Goal: Obtain resource: Download file/media

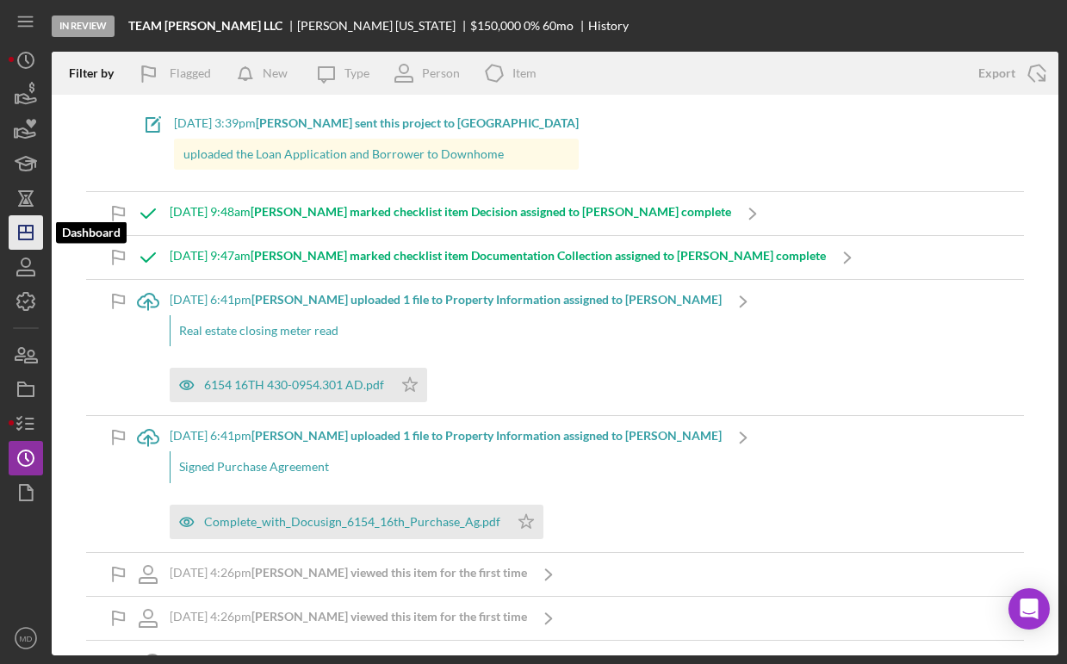
click at [34, 235] on icon "Icon/Dashboard" at bounding box center [25, 232] width 43 height 43
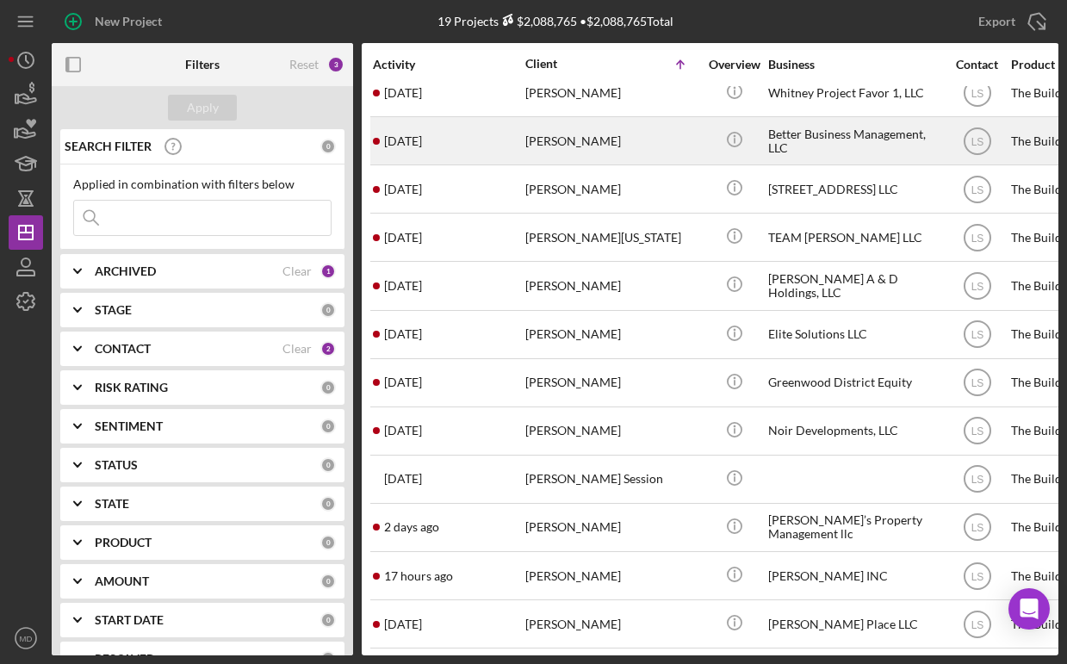
scroll to position [350, 0]
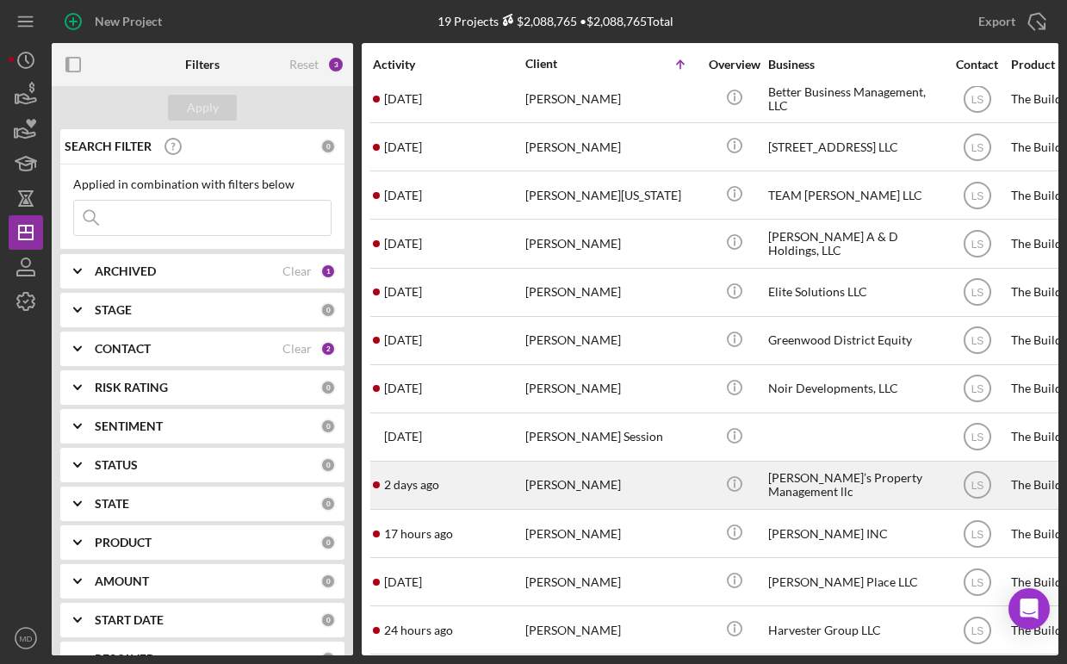
click at [474, 481] on div "[DATE] [PERSON_NAME]" at bounding box center [448, 485] width 151 height 46
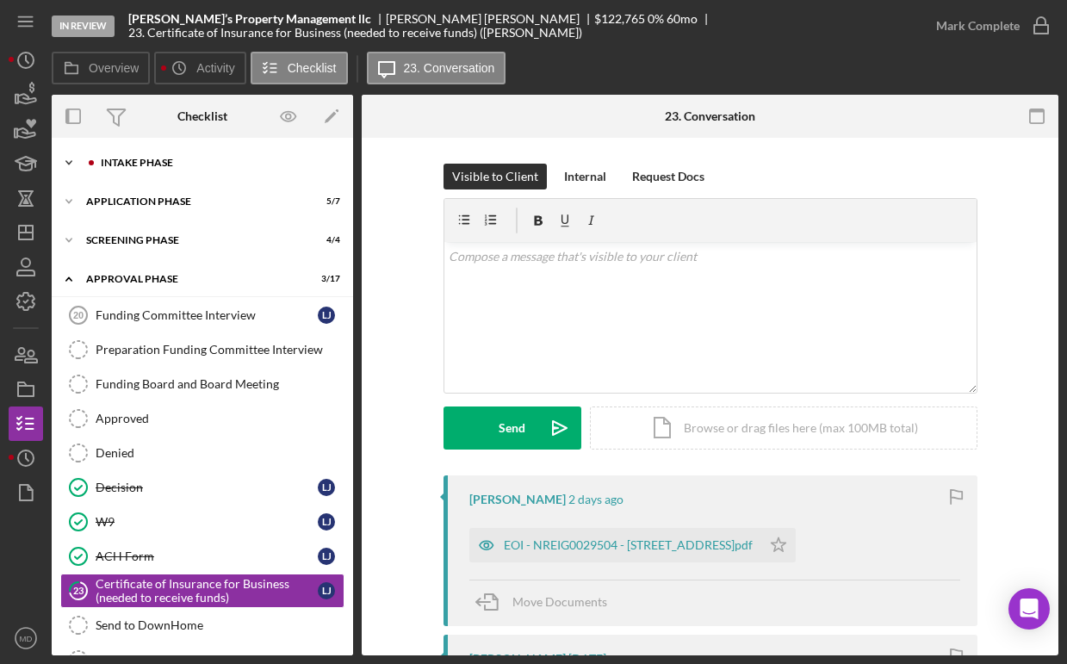
click at [206, 167] on div "Intake Phase" at bounding box center [216, 163] width 231 height 10
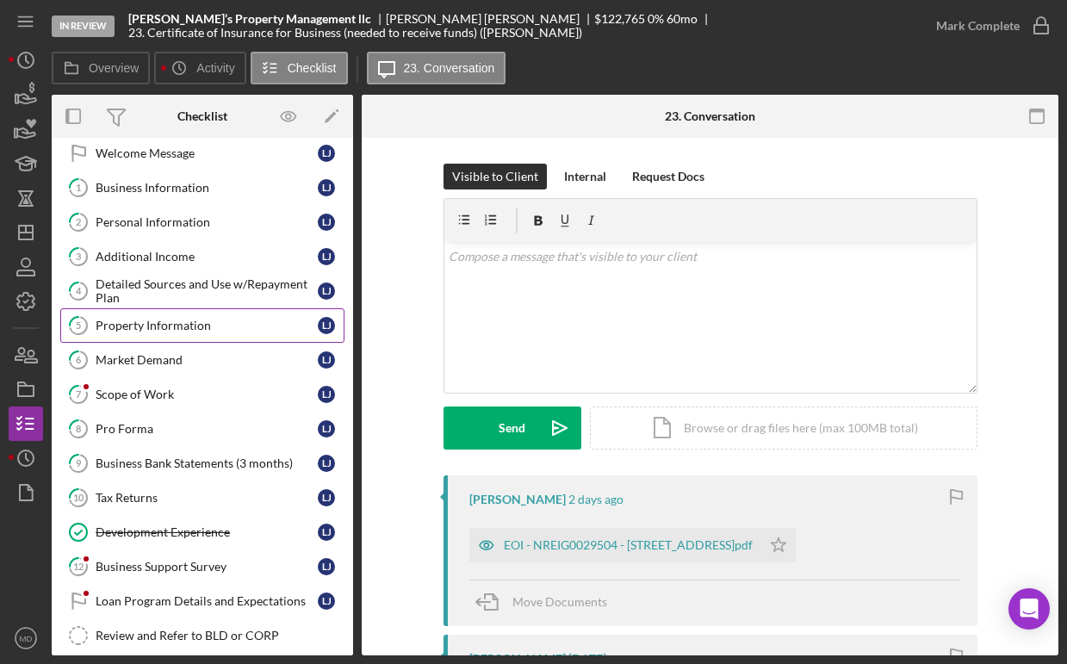
scroll to position [67, 0]
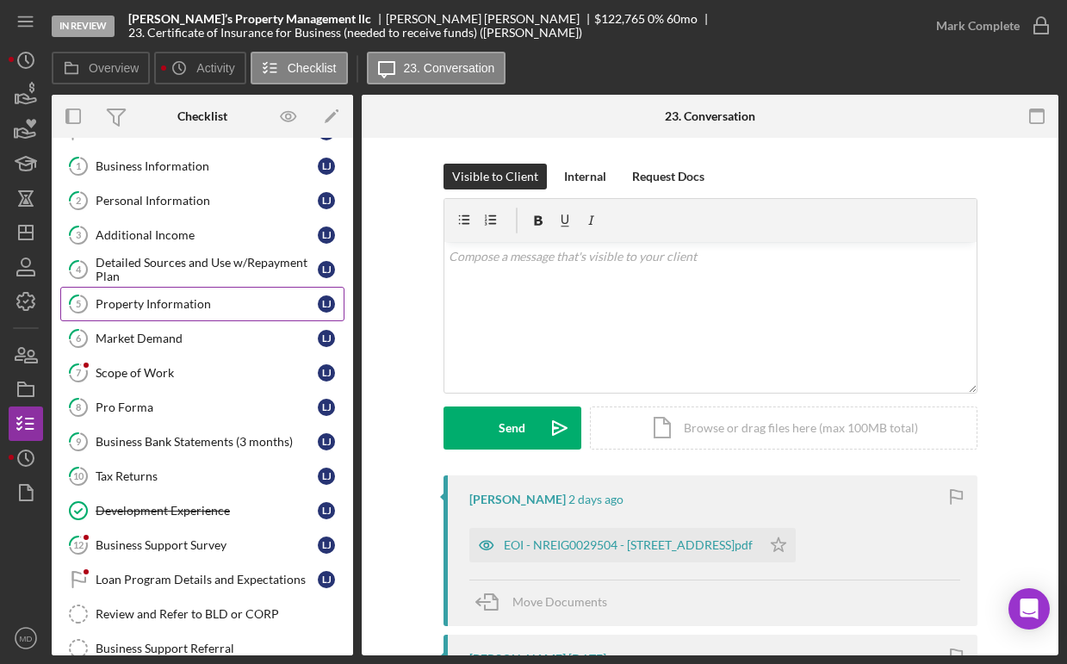
click at [211, 385] on link "7 Scope of Work [PERSON_NAME]" at bounding box center [202, 373] width 284 height 34
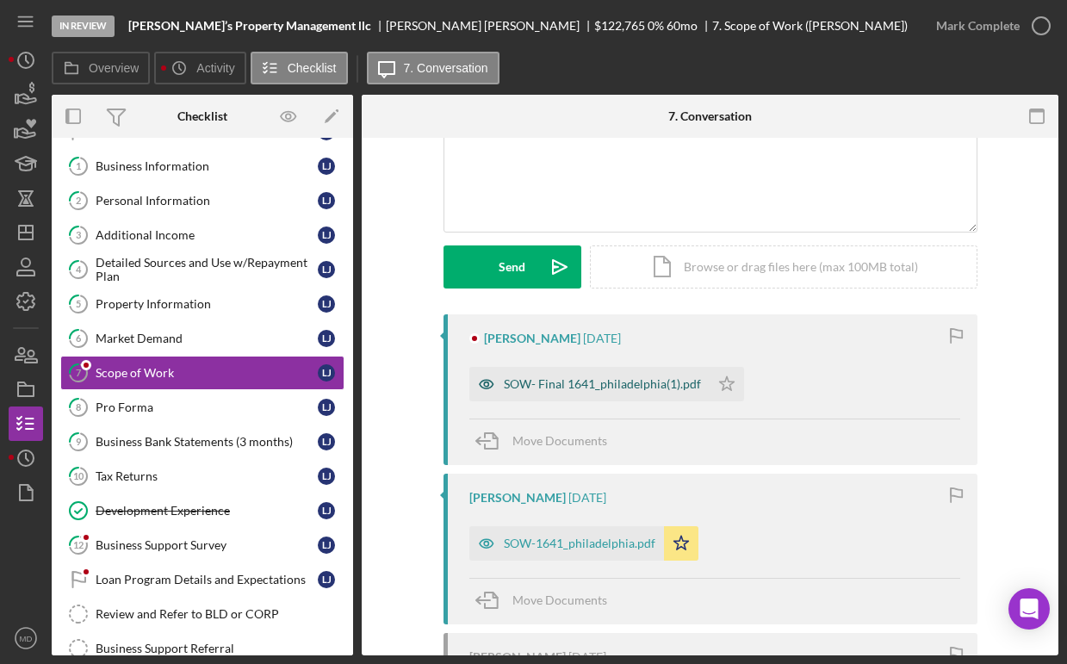
scroll to position [136, 0]
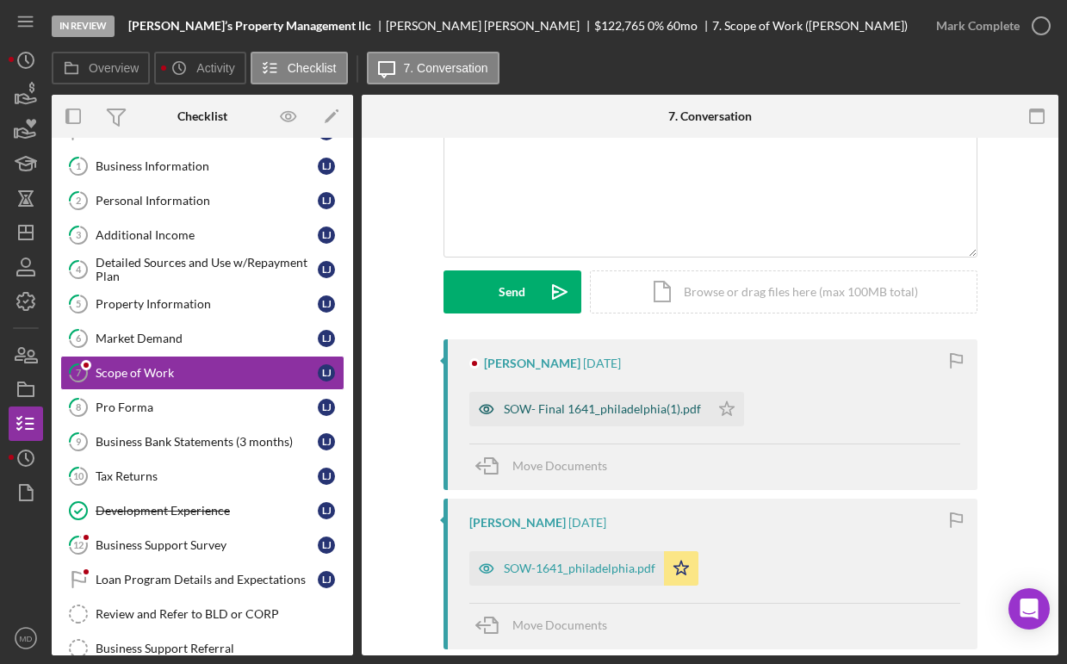
click at [599, 412] on div "SOW- Final 1641_philadelphia(1).pdf" at bounding box center [602, 409] width 197 height 14
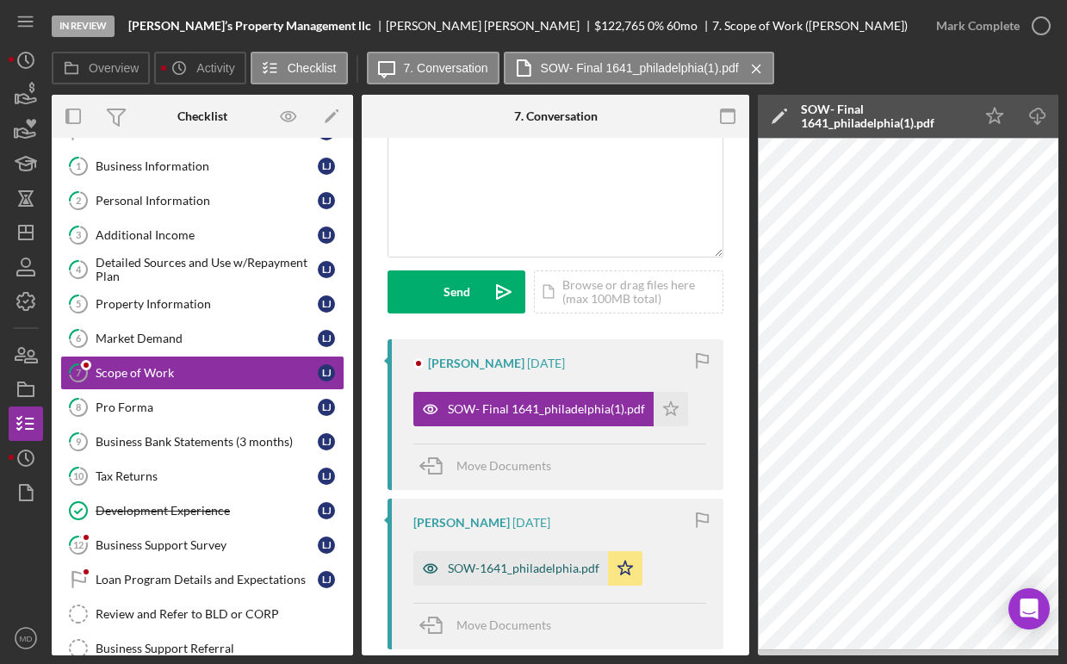
click at [530, 567] on div "SOW-1641_philadelphia.pdf" at bounding box center [524, 568] width 152 height 14
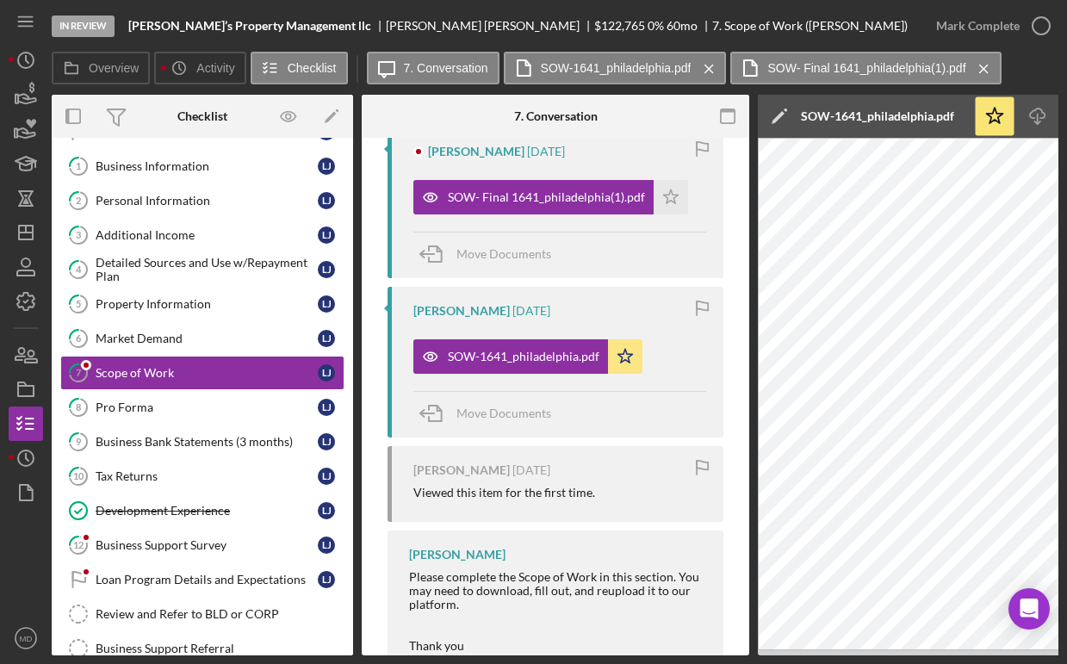
scroll to position [264, 0]
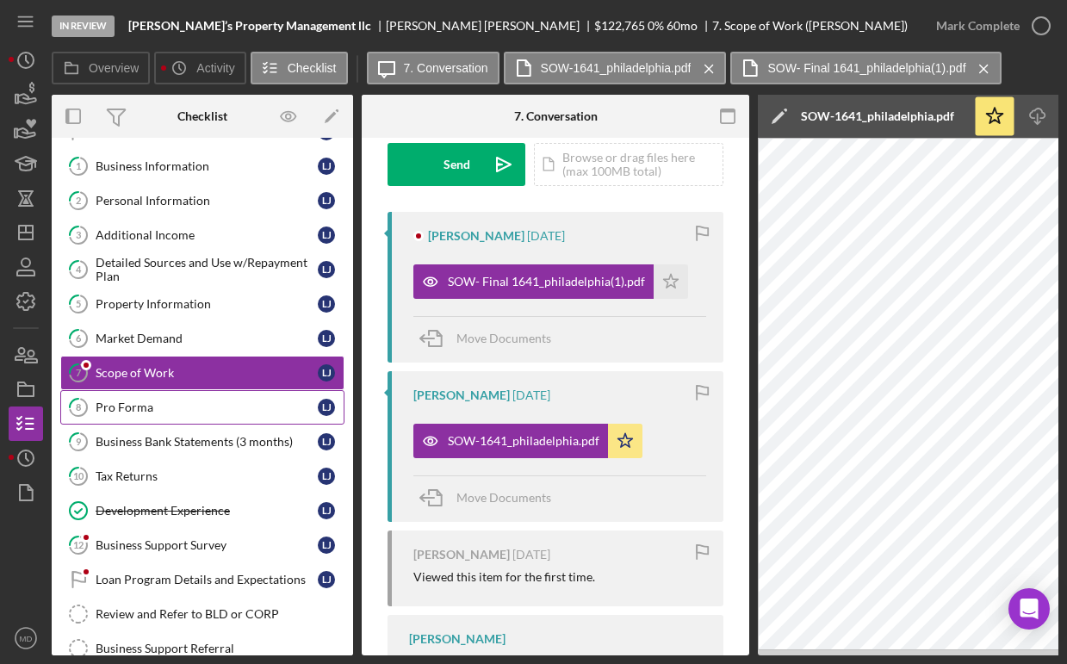
click at [260, 408] on div "Pro Forma" at bounding box center [207, 407] width 222 height 14
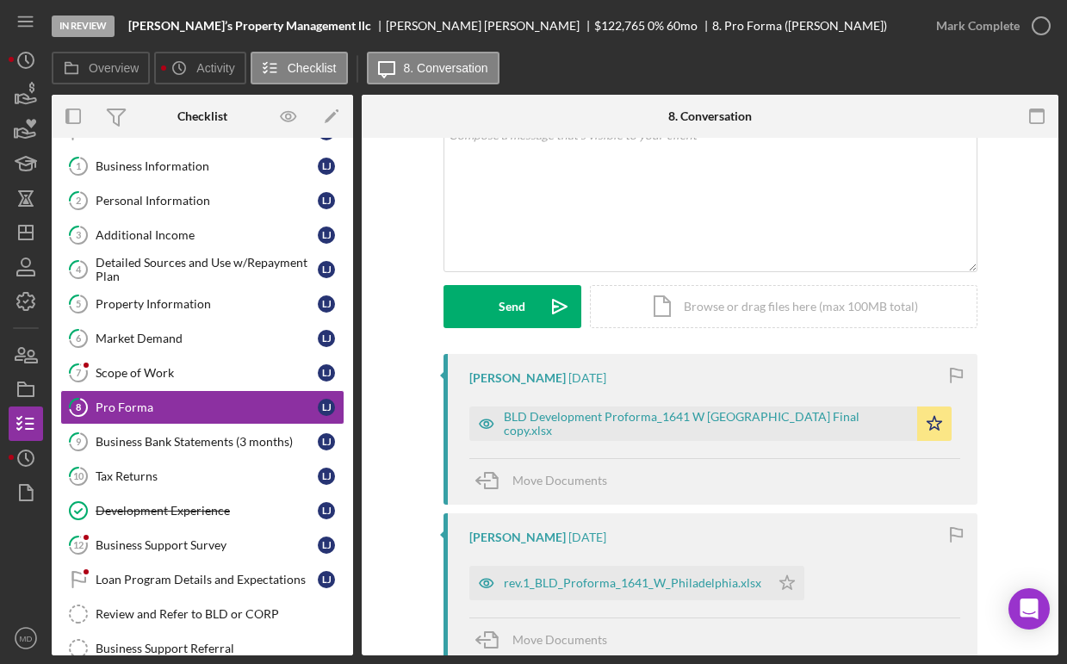
scroll to position [154, 0]
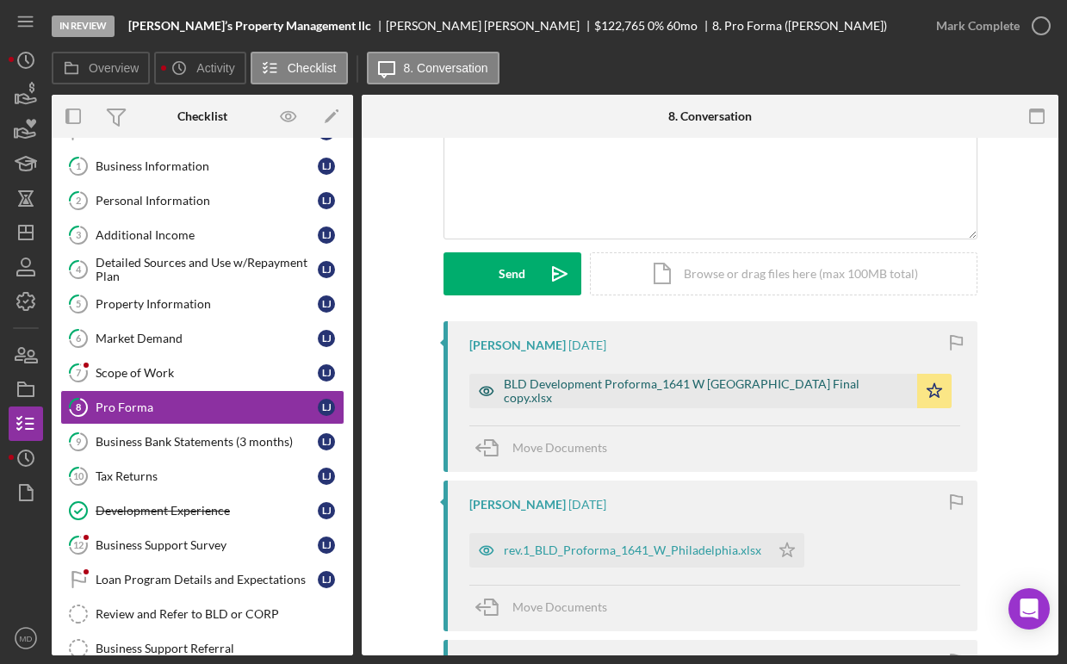
click at [604, 389] on div "BLD Development Proforma_1641 W [GEOGRAPHIC_DATA] Final copy.xlsx" at bounding box center [706, 391] width 405 height 28
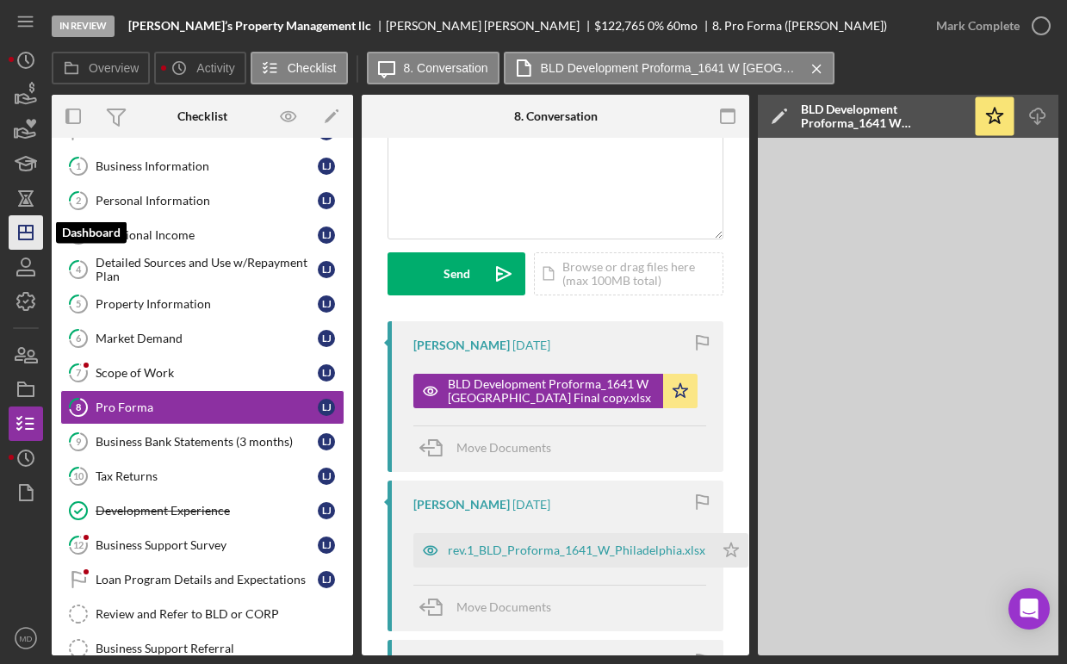
click at [28, 238] on icon "Icon/Dashboard" at bounding box center [25, 232] width 43 height 43
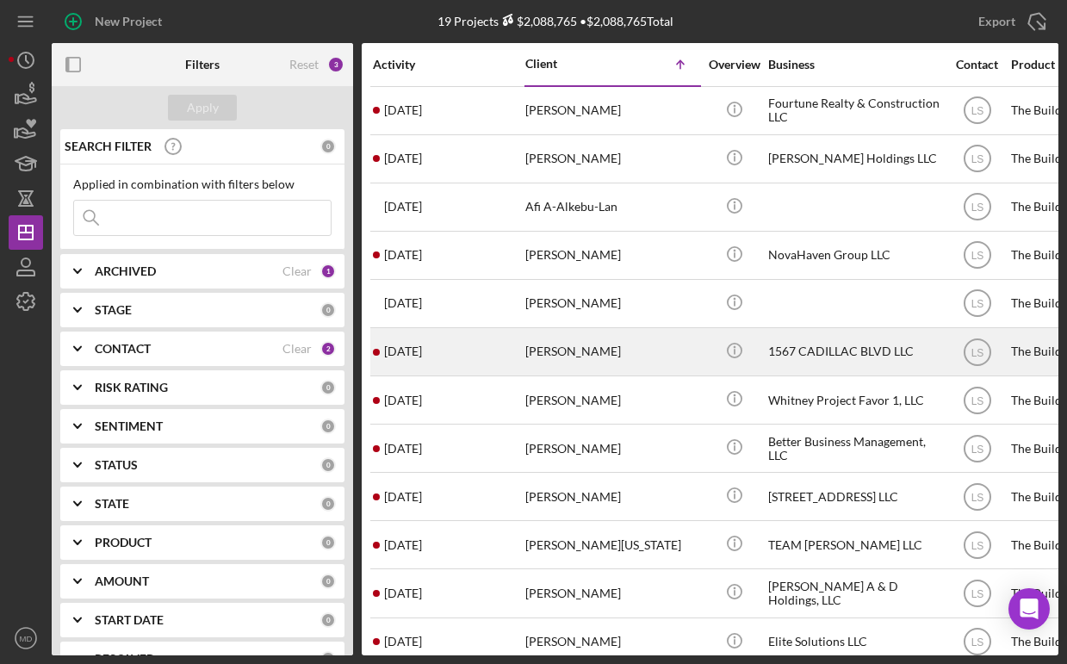
click at [624, 354] on div "[PERSON_NAME]" at bounding box center [611, 352] width 172 height 46
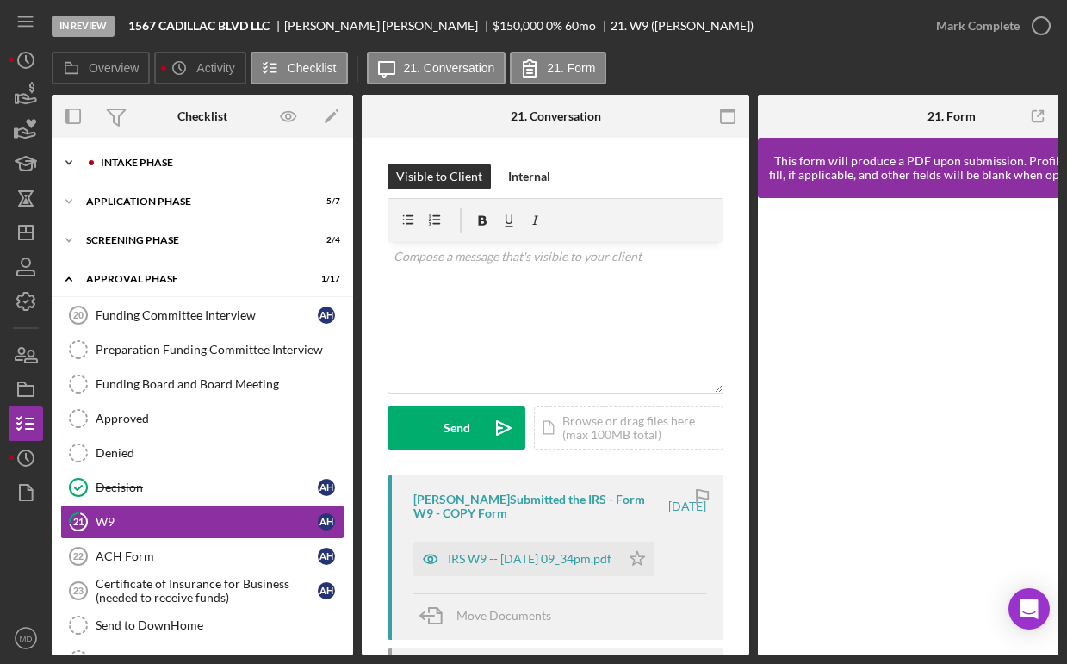
click at [162, 161] on div "Intake Phase" at bounding box center [216, 163] width 231 height 10
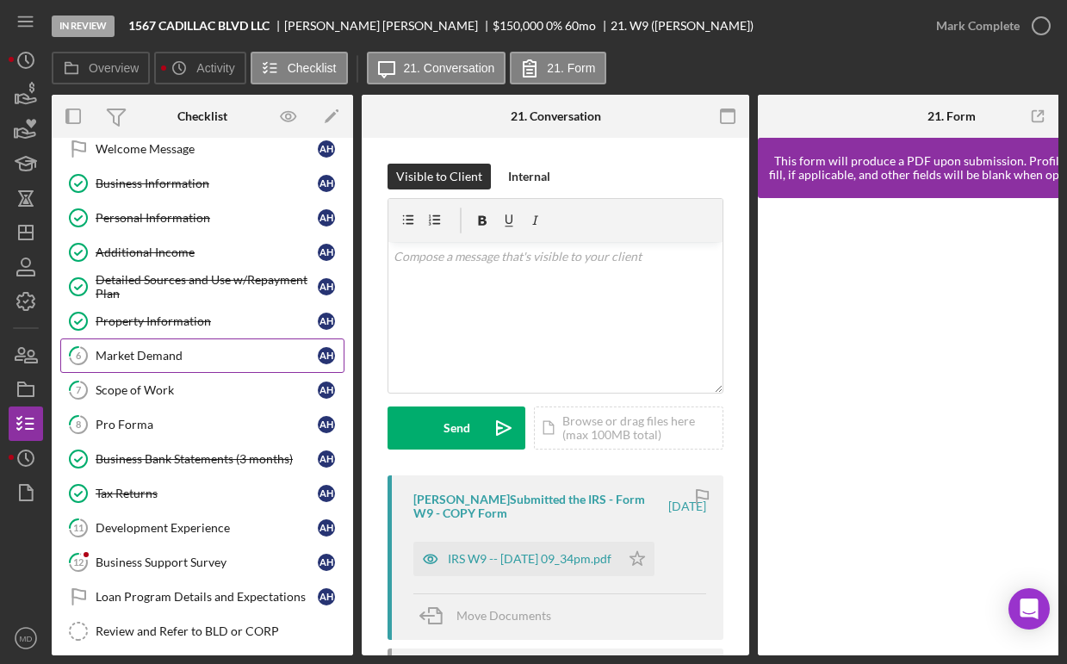
scroll to position [53, 0]
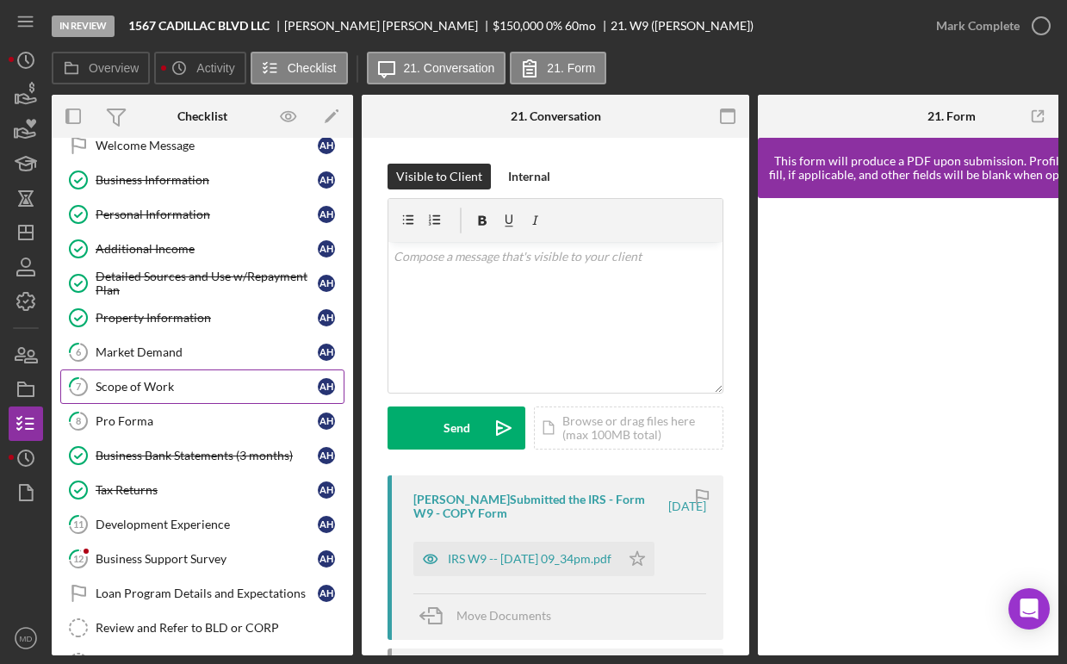
click at [195, 396] on link "7 Scope of Work A H" at bounding box center [202, 386] width 284 height 34
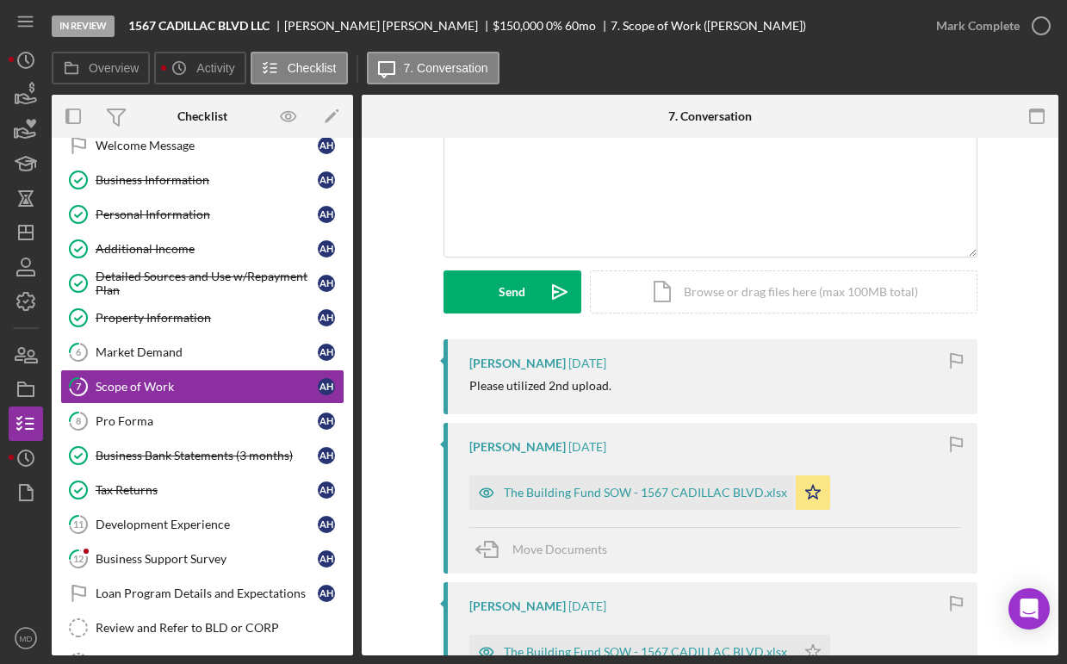
scroll to position [139, 0]
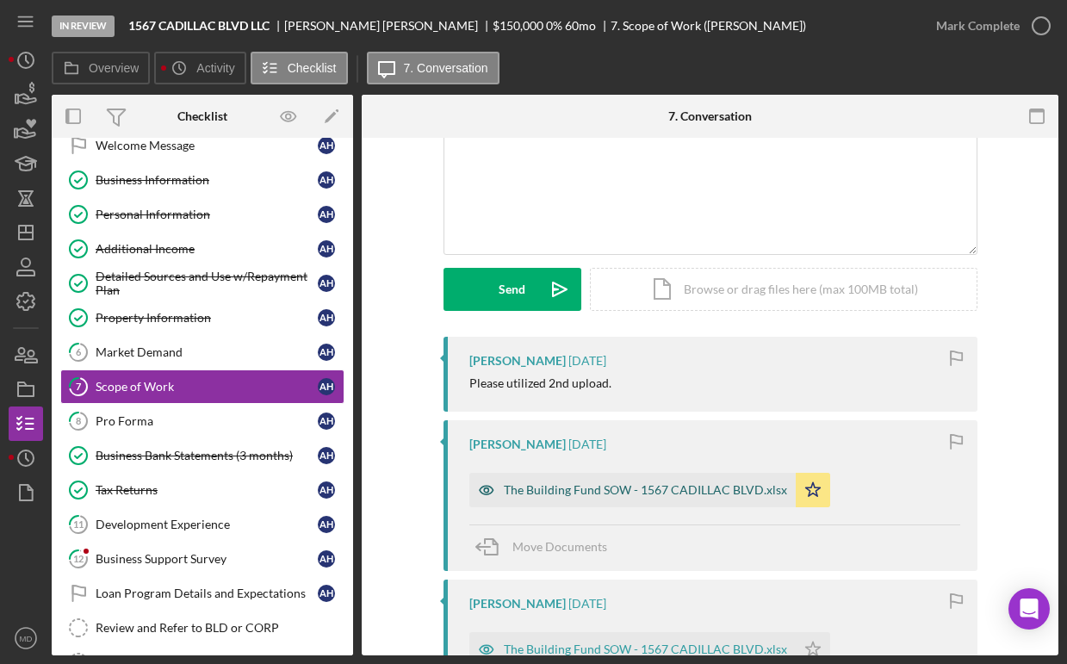
click at [599, 500] on div "The Building Fund SOW - 1567 CADILLAC BLVD.xlsx" at bounding box center [632, 490] width 326 height 34
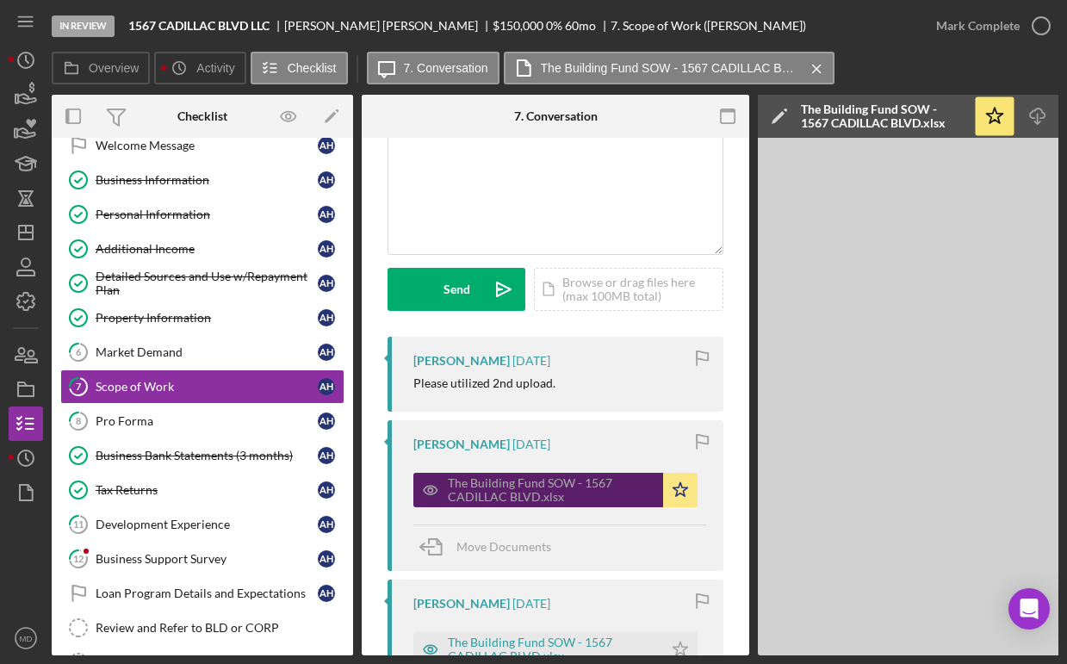
click at [570, 499] on div "The Building Fund SOW - 1567 CADILLAC BLVD.xlsx" at bounding box center [551, 490] width 207 height 28
click at [570, 498] on div "The Building Fund SOW - 1567 CADILLAC BLVD.xlsx" at bounding box center [551, 490] width 207 height 28
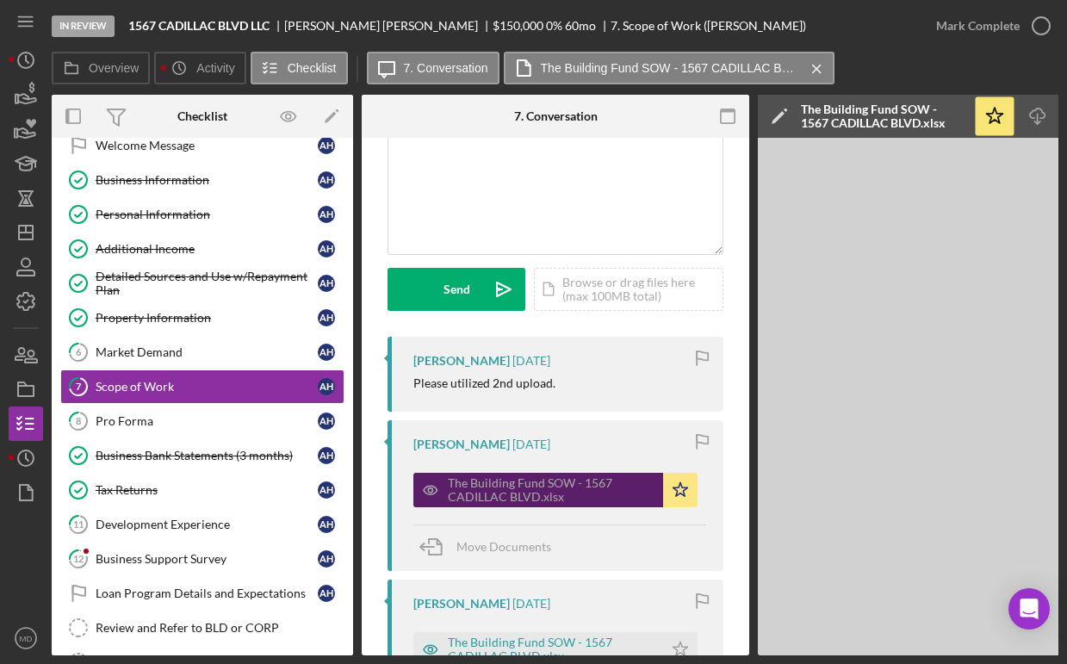
click at [555, 500] on div "The Building Fund SOW - 1567 CADILLAC BLVD.xlsx" at bounding box center [551, 490] width 207 height 28
click at [545, 493] on div "The Building Fund SOW - 1567 CADILLAC BLVD.xlsx" at bounding box center [551, 490] width 207 height 28
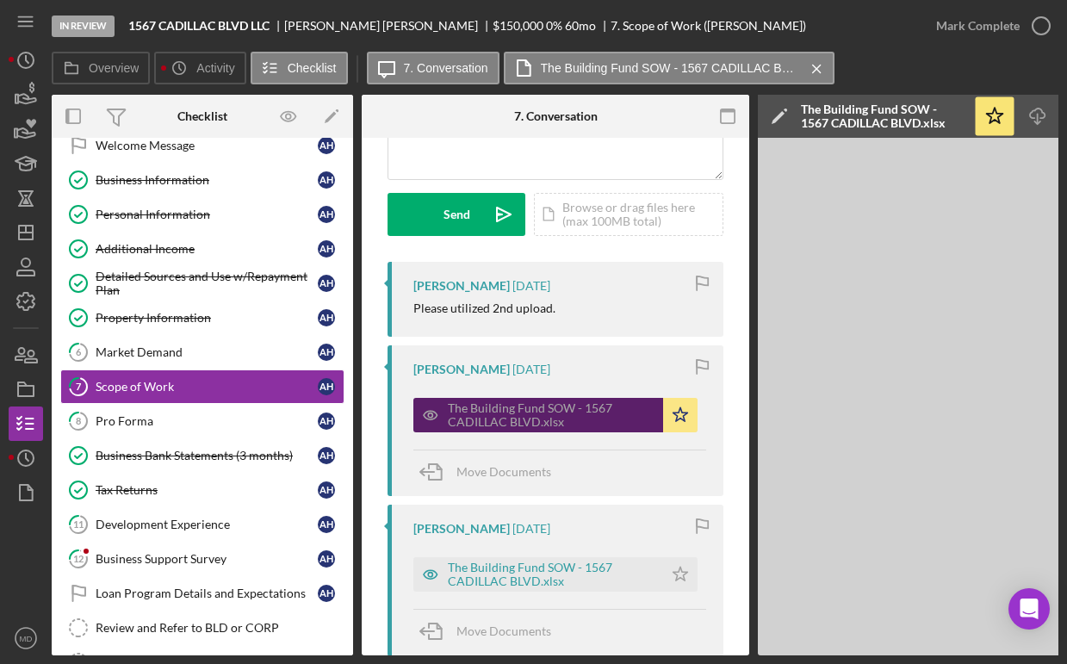
scroll to position [226, 0]
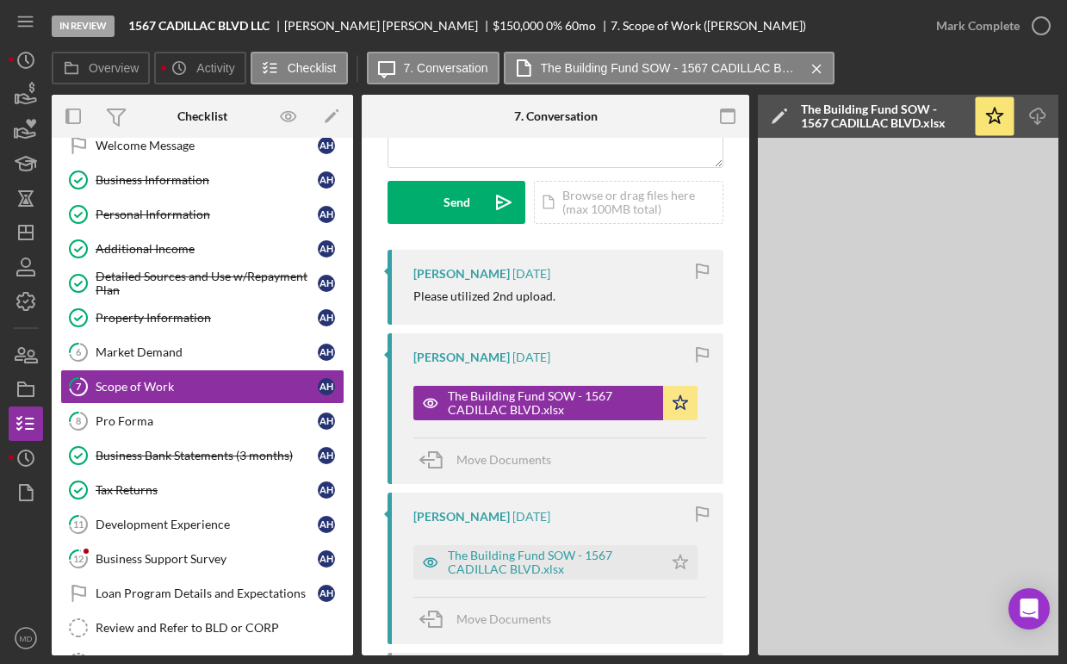
drag, startPoint x: 872, startPoint y: 656, endPoint x: 1008, endPoint y: 661, distance: 135.3
click at [1008, 661] on div "In Review 1567 CADILLAC BLVD LLC [PERSON_NAME] $150,000 $150,000 0 % 60 mo 7. S…" at bounding box center [533, 332] width 1067 height 664
click at [1020, 660] on div "In Review 1567 CADILLAC BLVD LLC [PERSON_NAME] $150,000 $150,000 0 % 60 mo 7. S…" at bounding box center [533, 332] width 1067 height 664
click at [1038, 121] on icon "Icon/Download" at bounding box center [1038, 116] width 39 height 39
click at [515, 560] on div "The Building Fund SOW - 1567 CADILLAC BLVD.xlsx" at bounding box center [551, 563] width 207 height 28
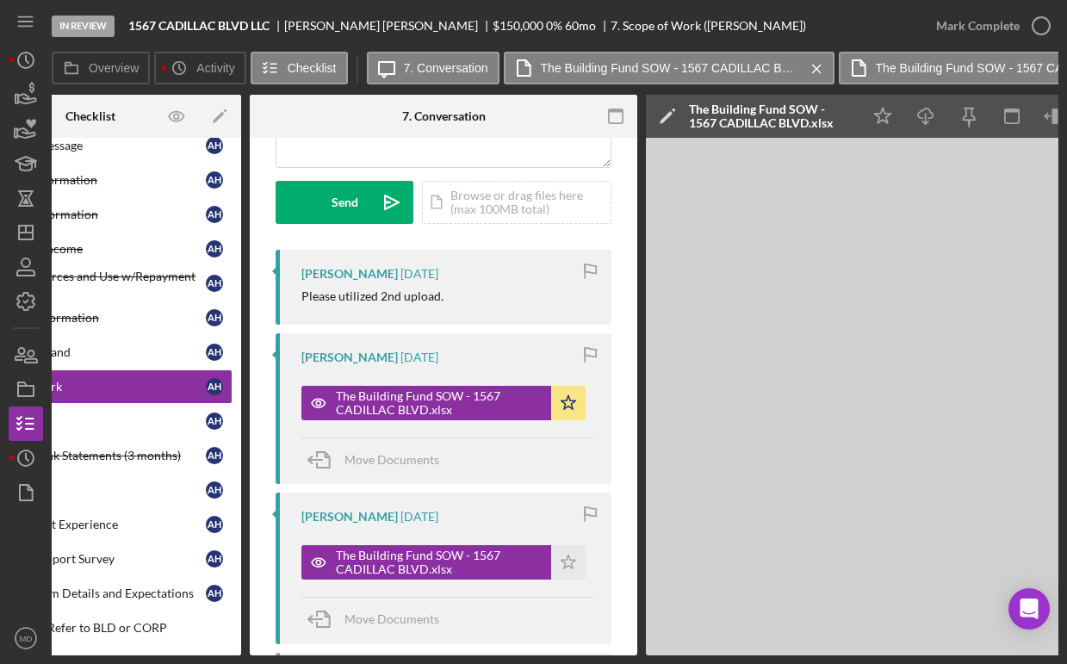
scroll to position [0, 275]
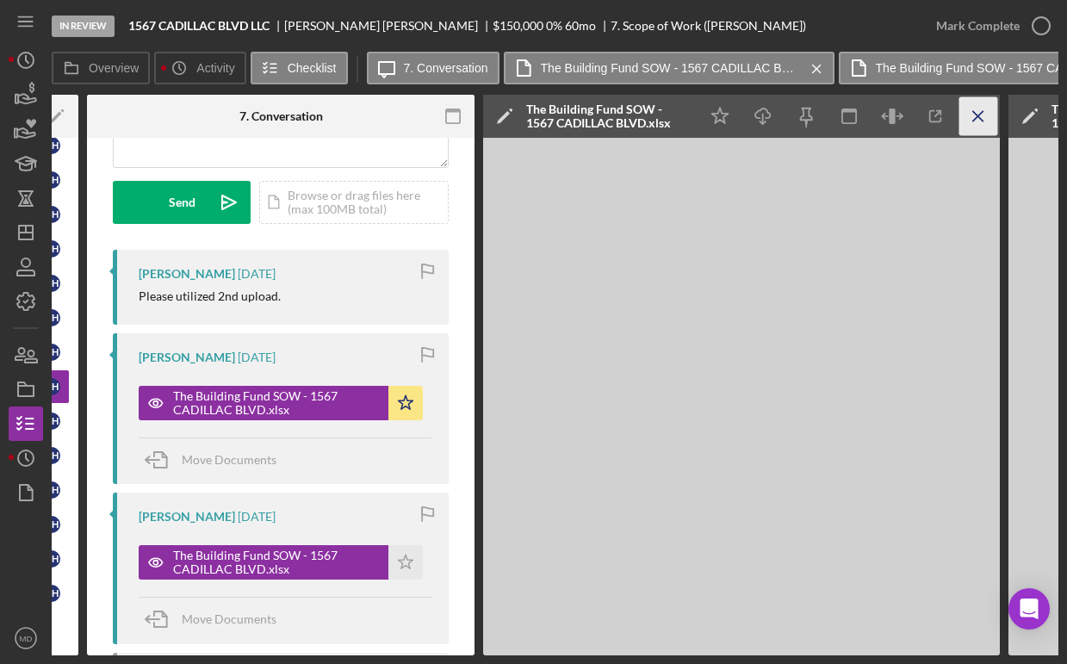
click at [976, 121] on icon "Icon/Menu Close" at bounding box center [978, 116] width 39 height 39
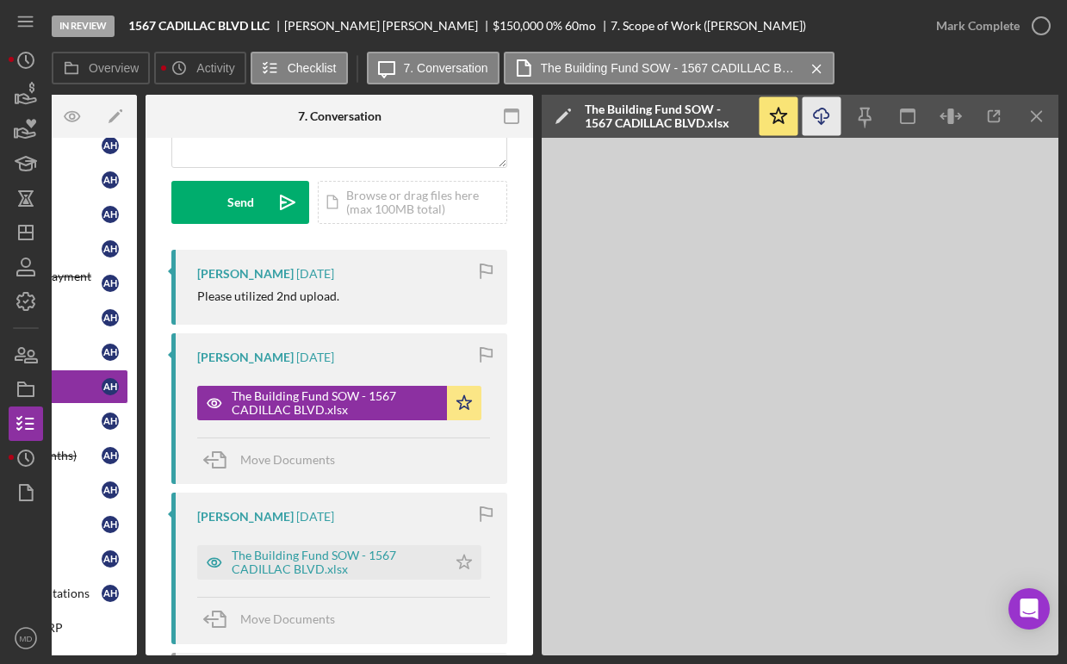
scroll to position [0, 216]
click at [1038, 114] on line "button" at bounding box center [1036, 115] width 9 height 9
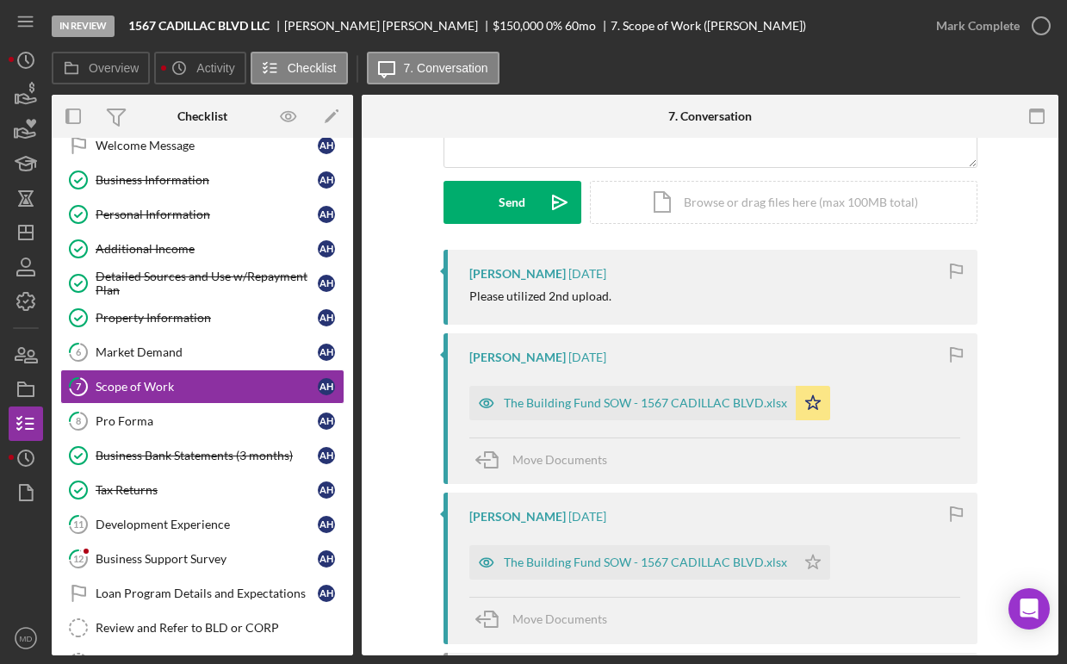
scroll to position [0, 0]
click at [226, 412] on link "8 Pro Forma A H" at bounding box center [202, 421] width 284 height 34
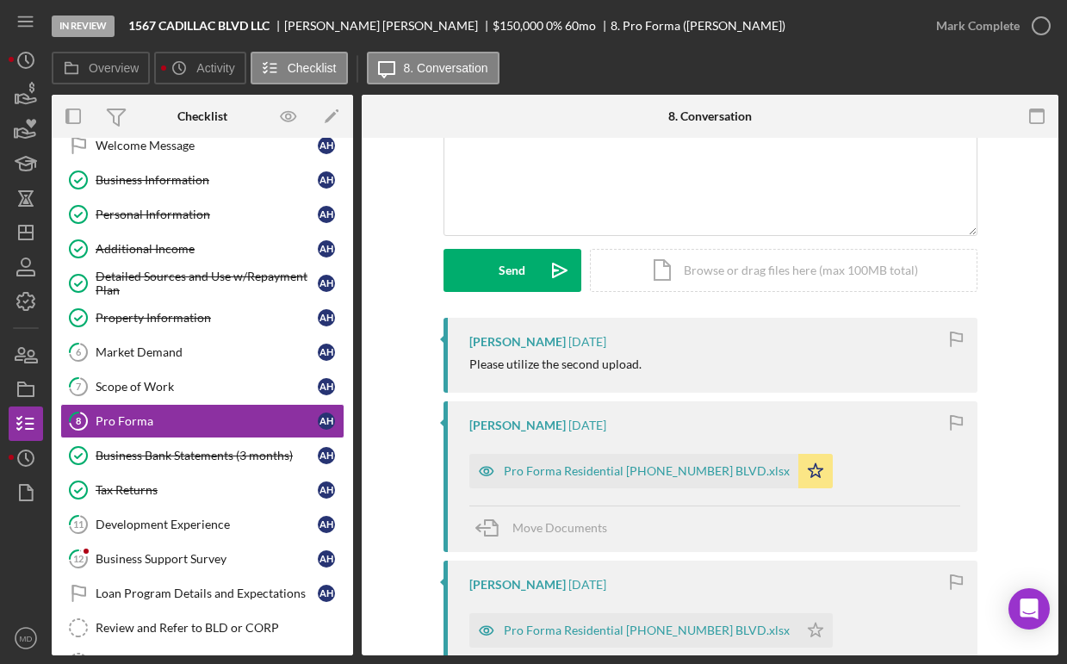
scroll to position [158, 0]
click at [664, 484] on div "Pro Forma Residential [PHONE_NUMBER] BLVD.xlsx" at bounding box center [633, 470] width 329 height 34
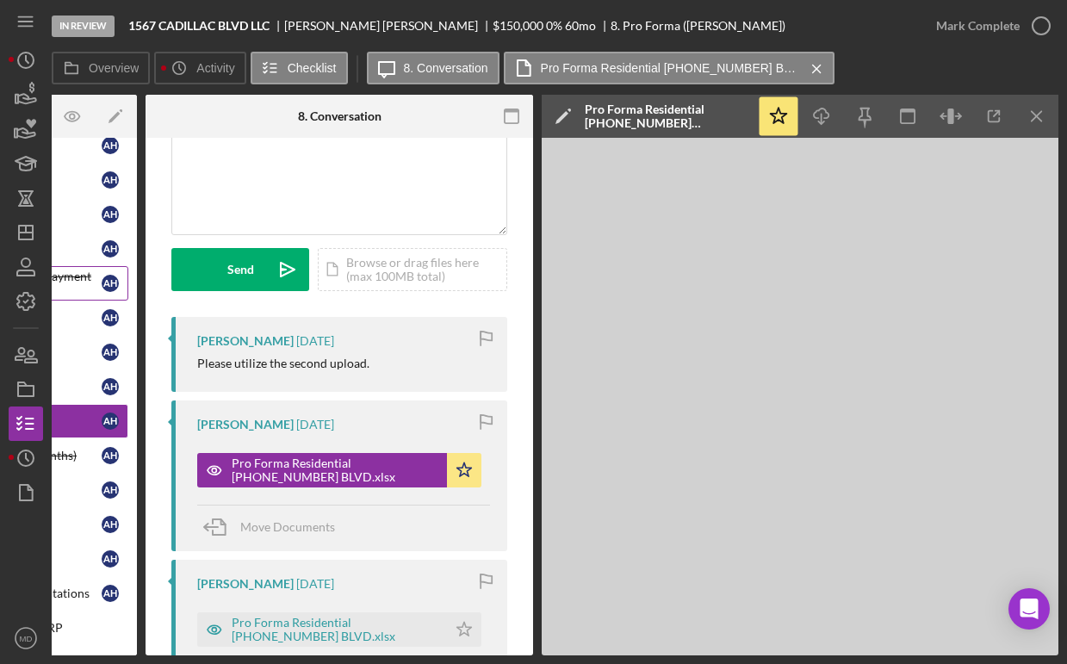
scroll to position [0, 0]
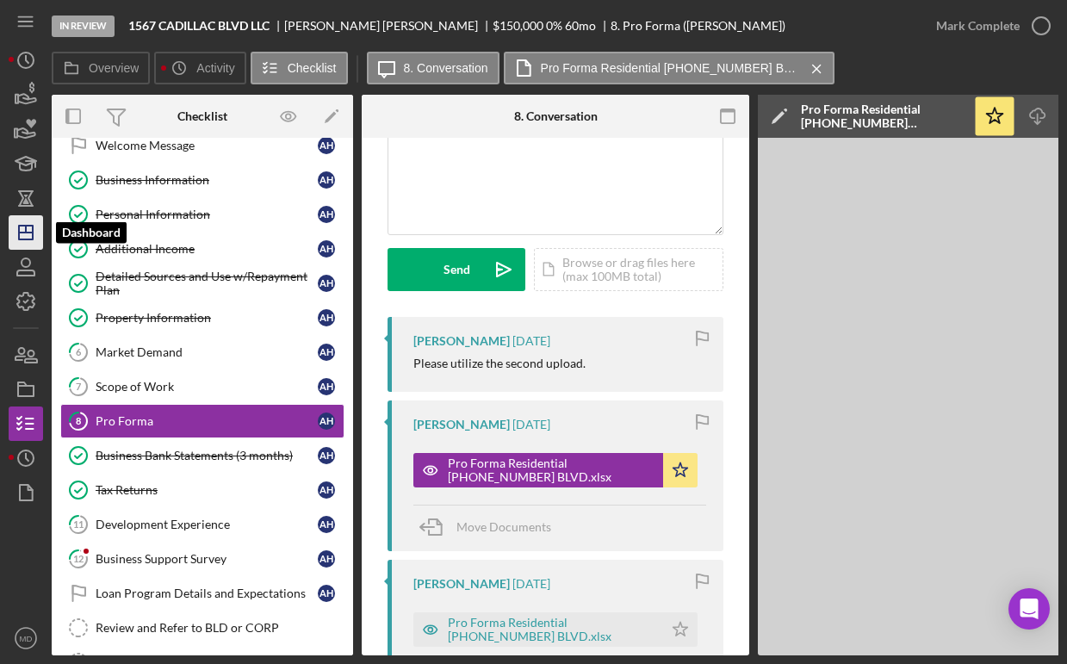
click at [22, 239] on polygon "button" at bounding box center [26, 233] width 14 height 14
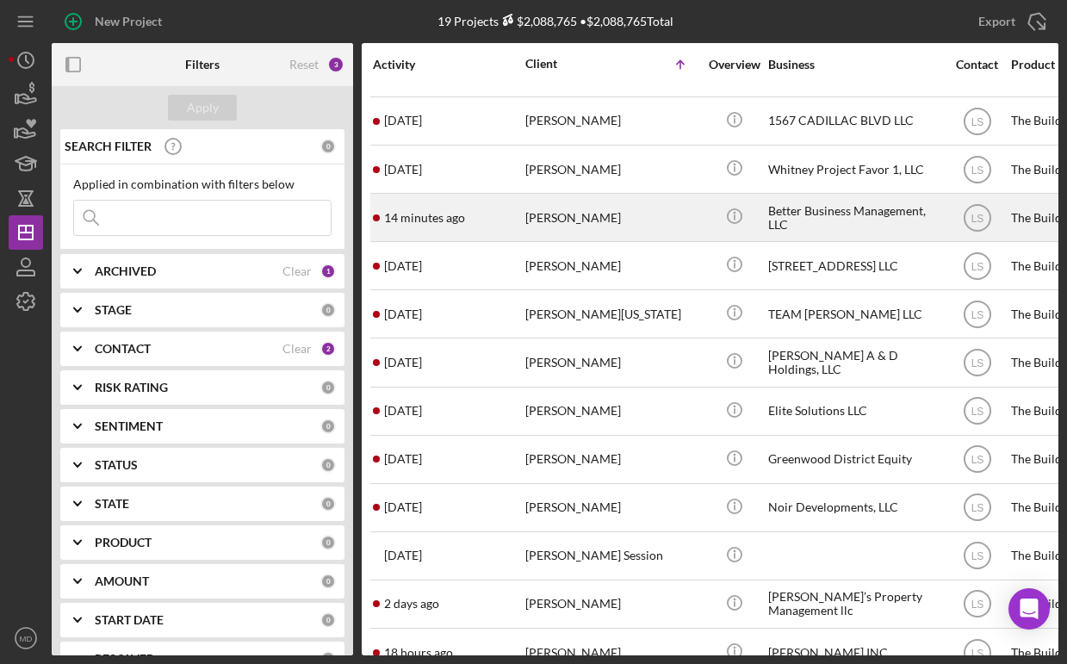
scroll to position [350, 0]
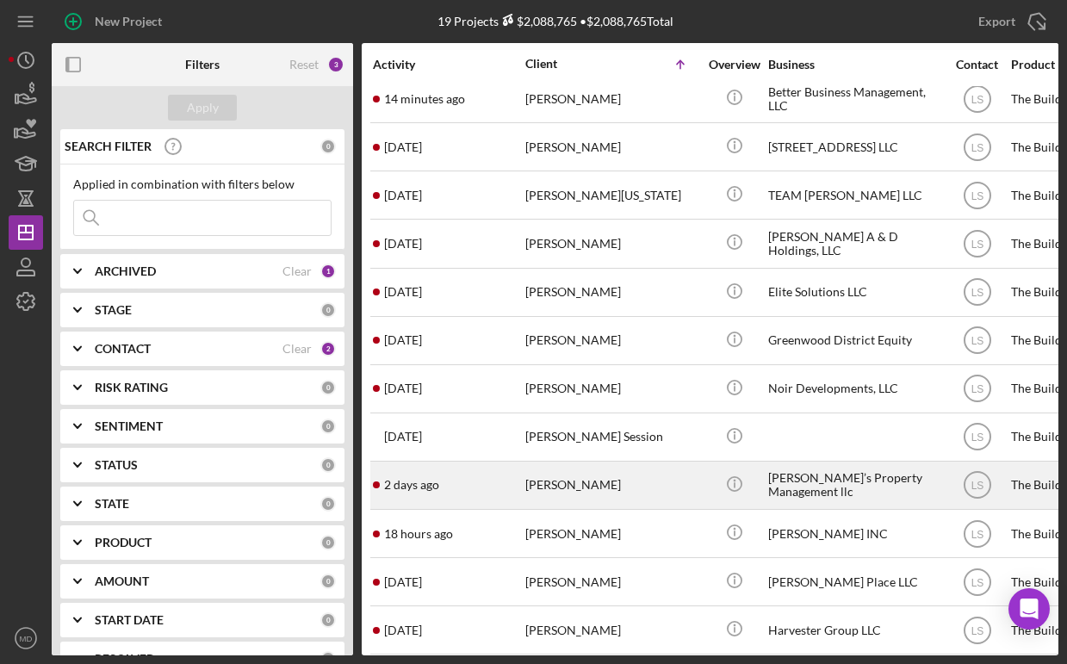
click at [585, 473] on div "[PERSON_NAME]" at bounding box center [611, 485] width 172 height 46
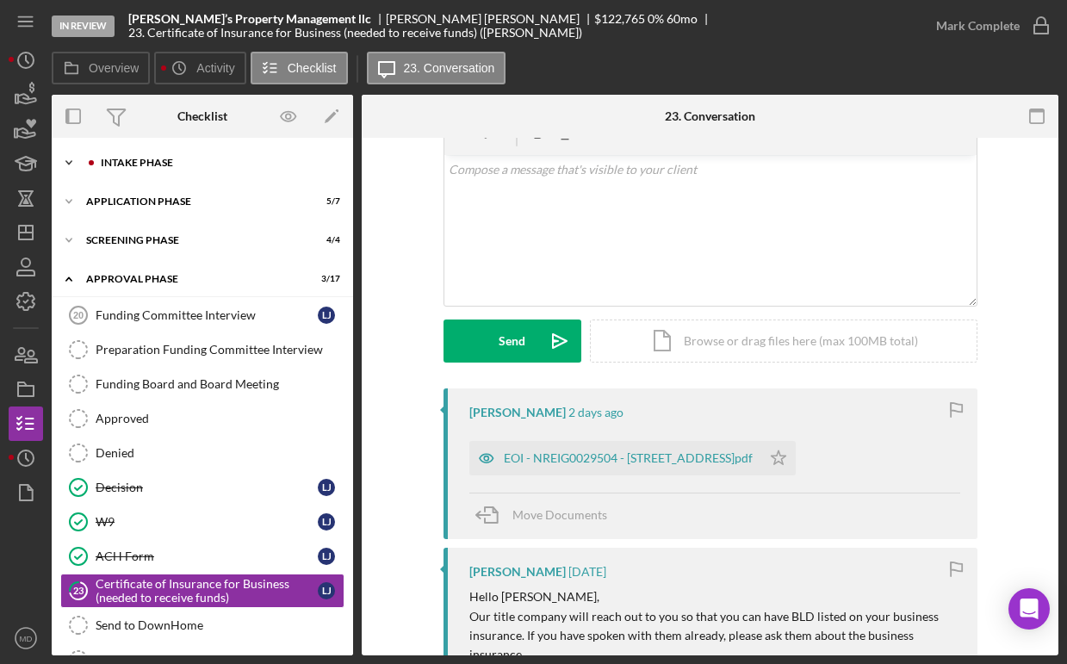
click at [160, 172] on div "Icon/Expander Intake Phase 2 / 17" at bounding box center [202, 163] width 301 height 34
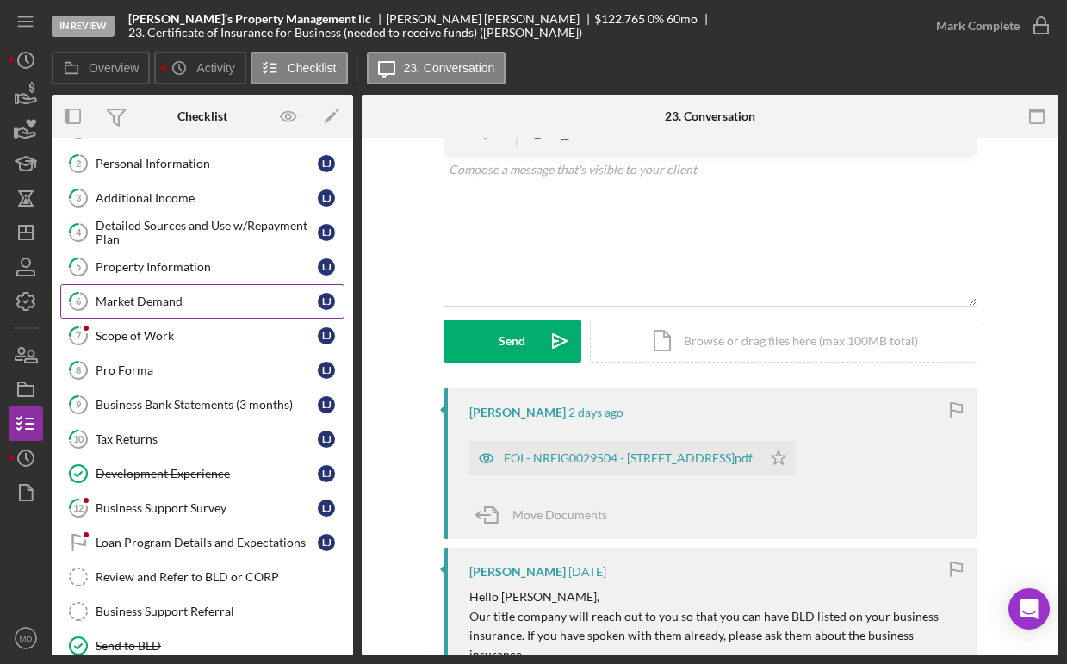
scroll to position [112, 0]
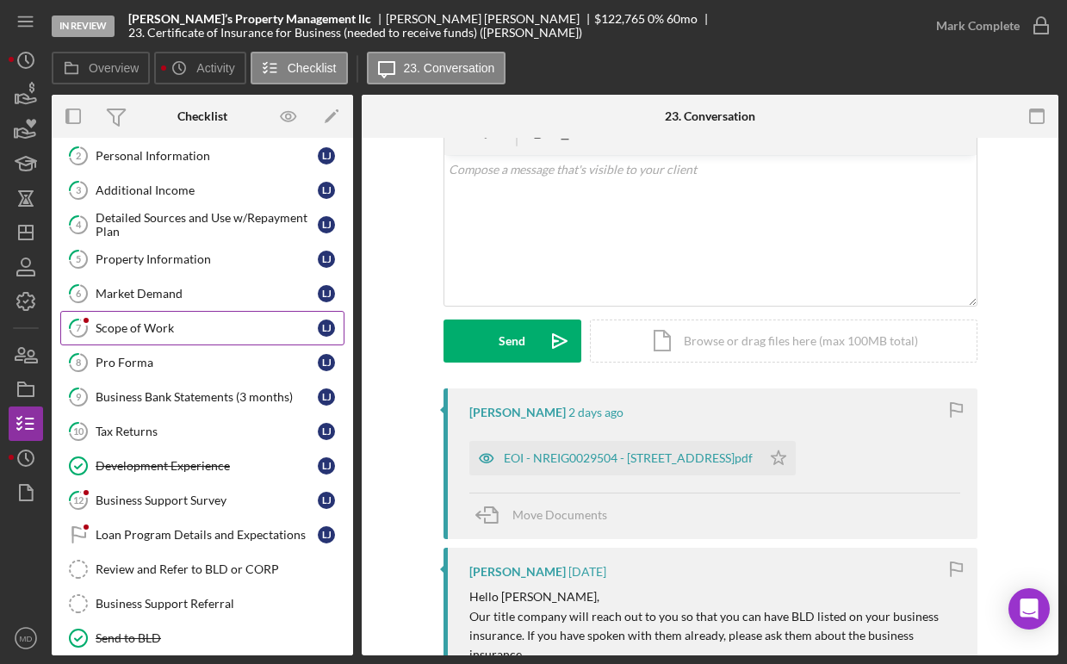
click at [257, 322] on div "Scope of Work" at bounding box center [207, 328] width 222 height 14
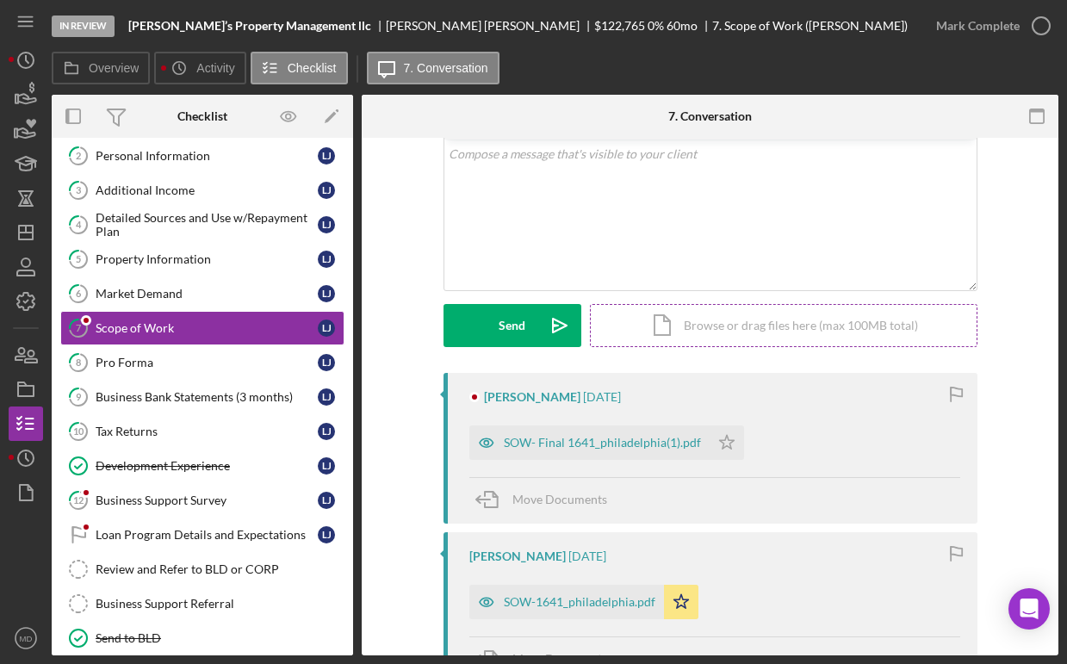
scroll to position [108, 0]
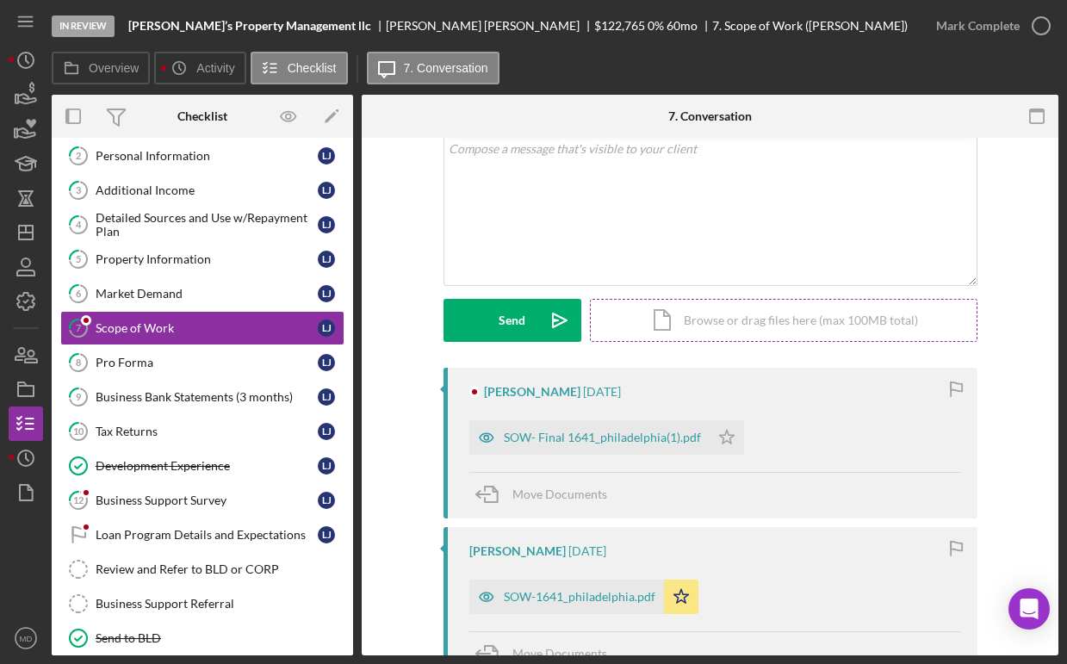
click at [589, 437] on div "SOW- Final 1641_philadelphia(1).pdf" at bounding box center [602, 438] width 197 height 14
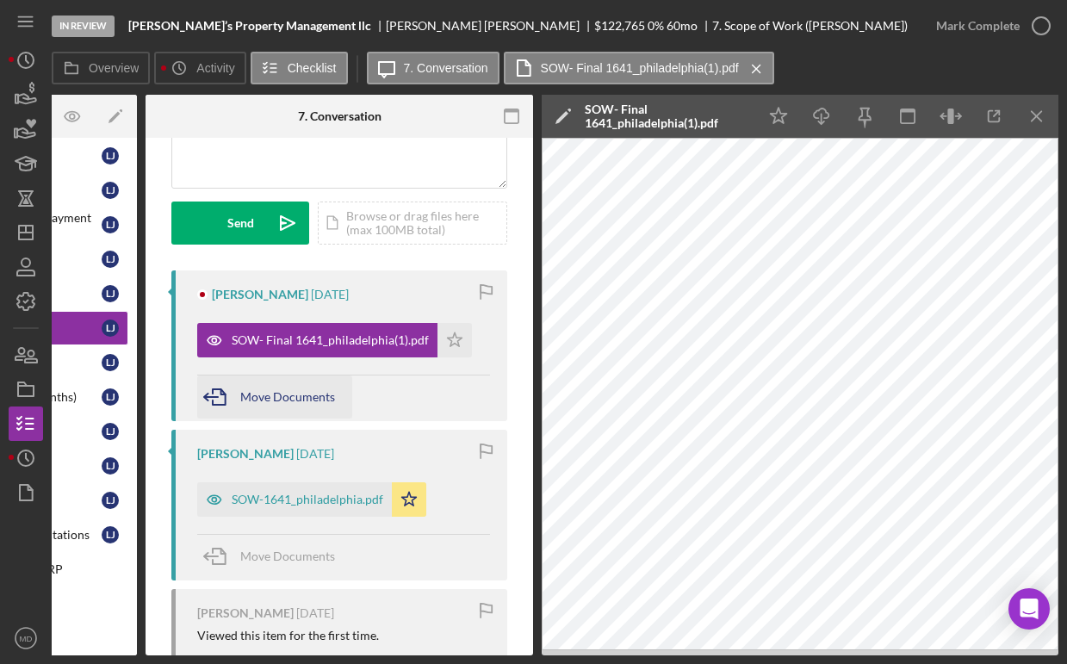
scroll to position [234, 0]
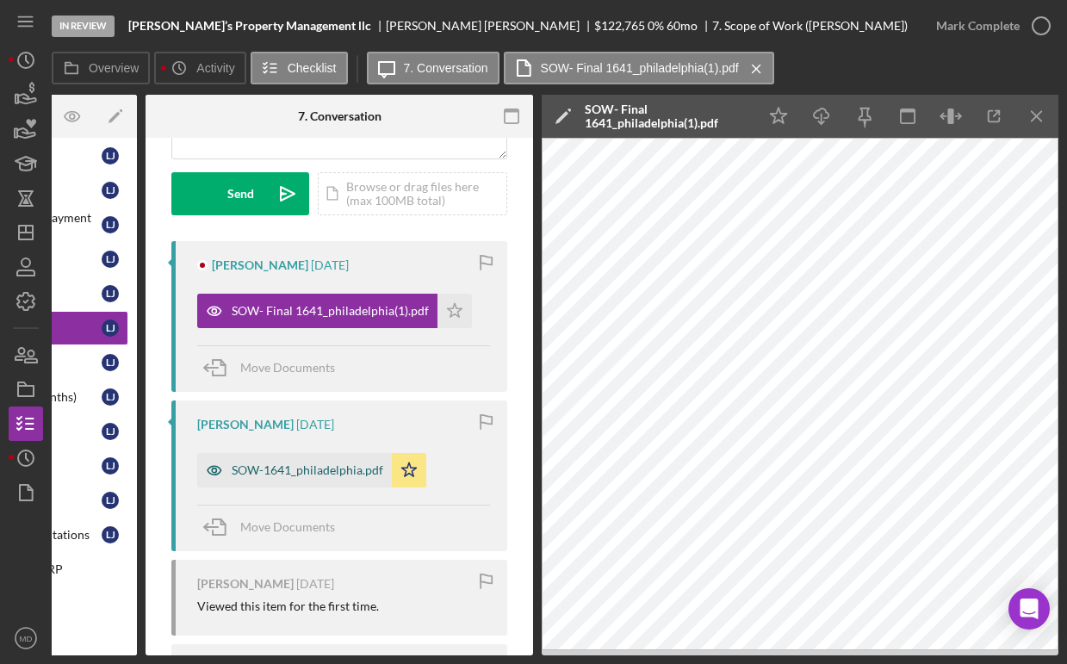
click at [338, 478] on div "SOW-1641_philadelphia.pdf" at bounding box center [294, 470] width 195 height 34
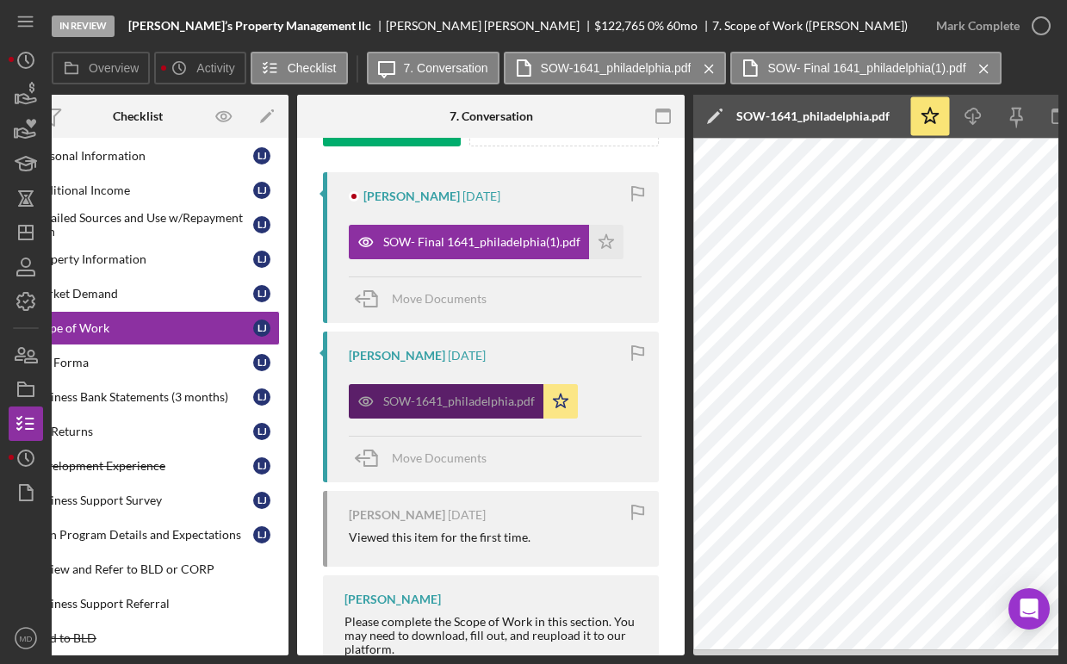
scroll to position [0, 0]
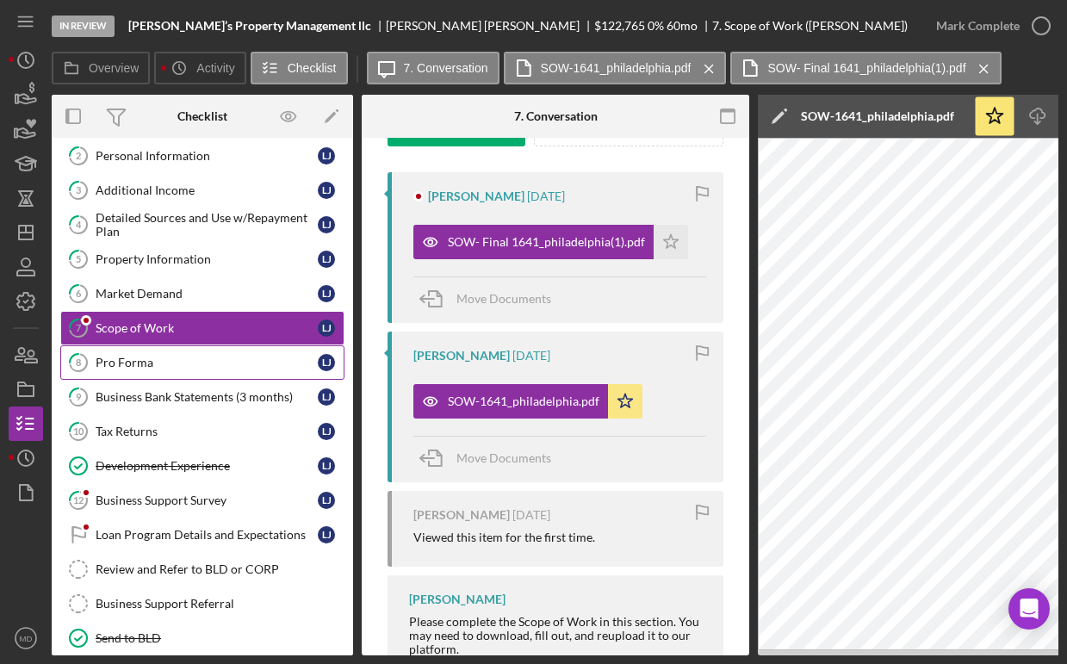
click at [245, 357] on div "Pro Forma" at bounding box center [207, 363] width 222 height 14
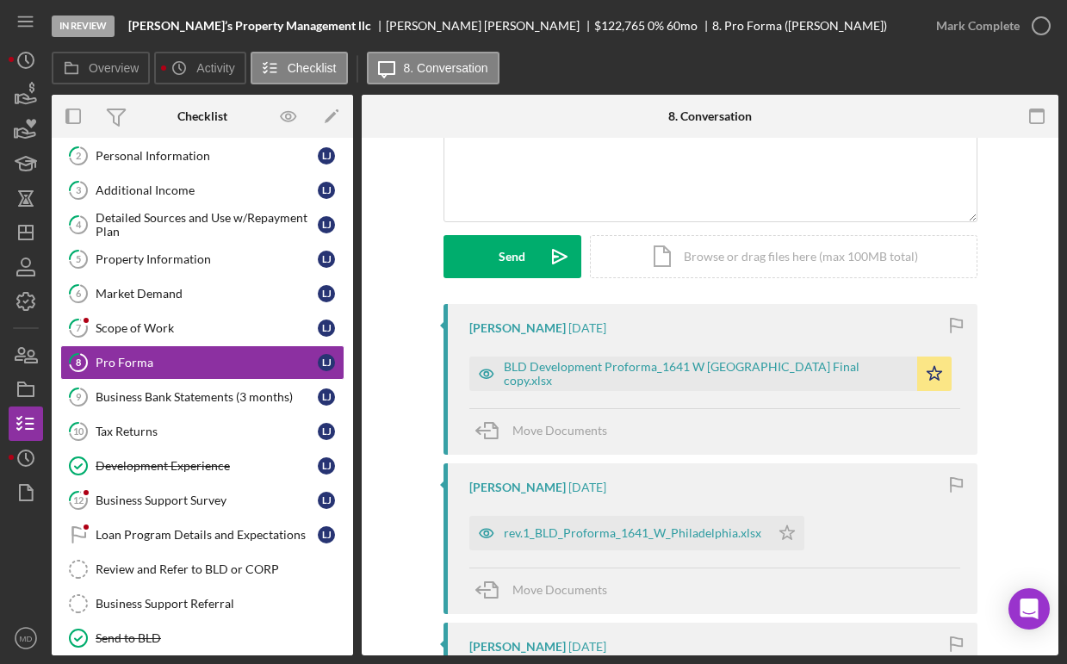
scroll to position [177, 0]
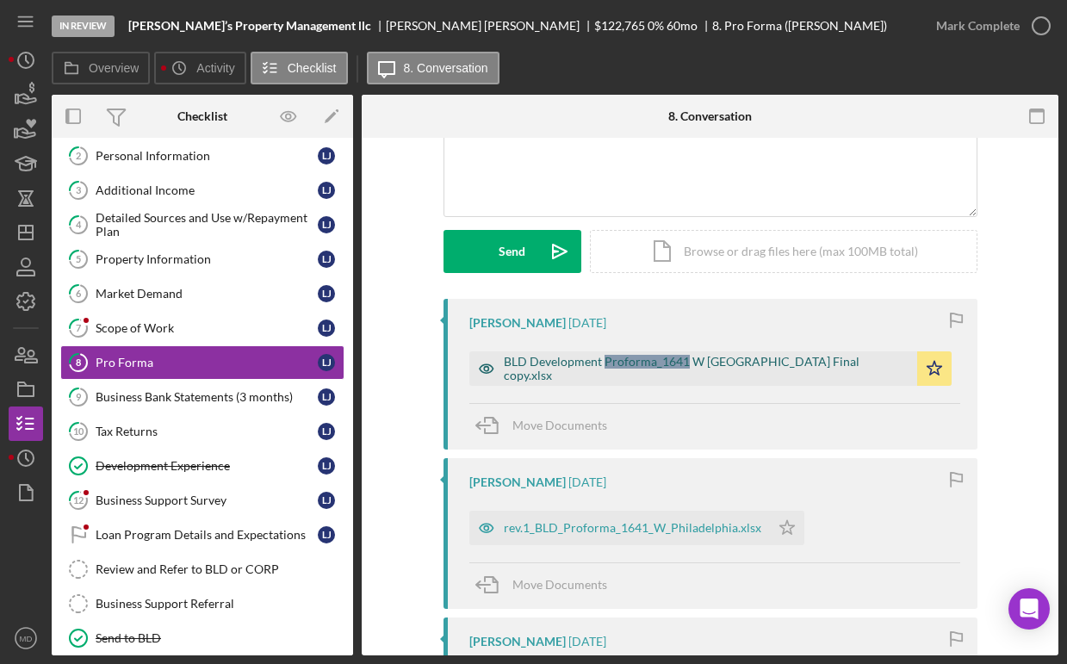
click at [572, 373] on div "BLD Development Proforma_1641 W [GEOGRAPHIC_DATA] Final copy.xlsx" at bounding box center [706, 369] width 405 height 28
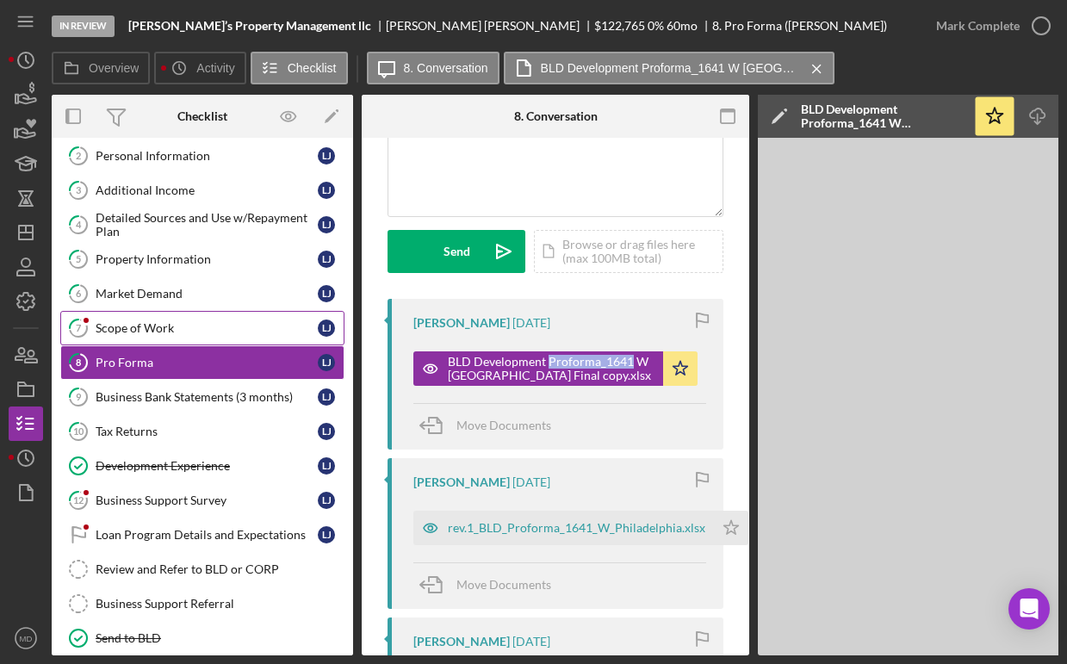
click at [230, 338] on link "7 Scope of Work [PERSON_NAME]" at bounding box center [202, 328] width 284 height 34
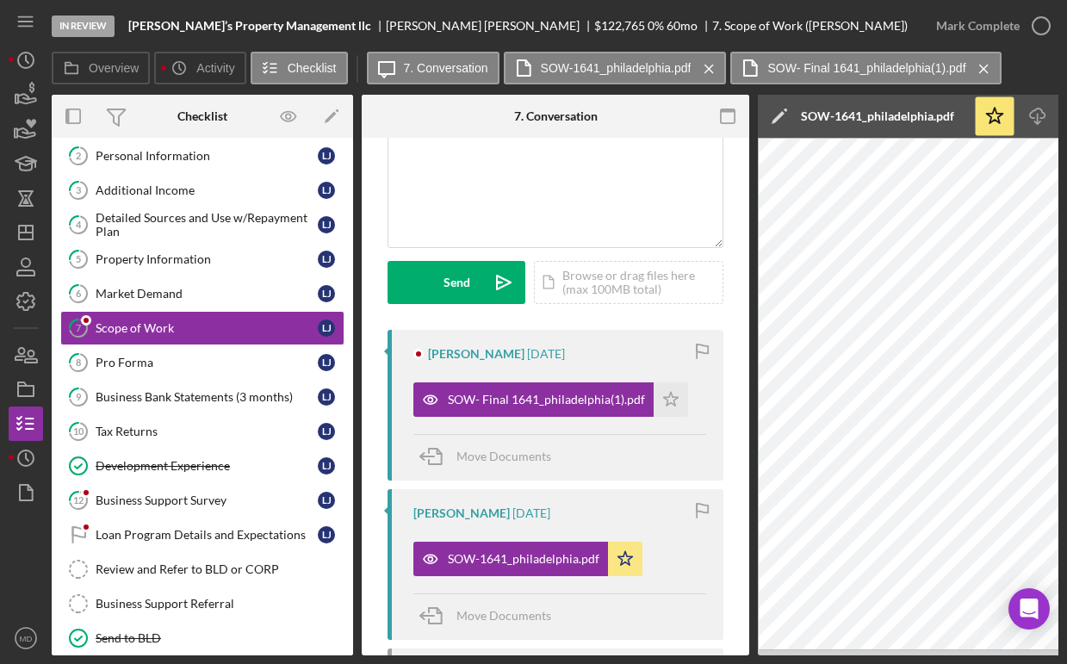
scroll to position [142, 0]
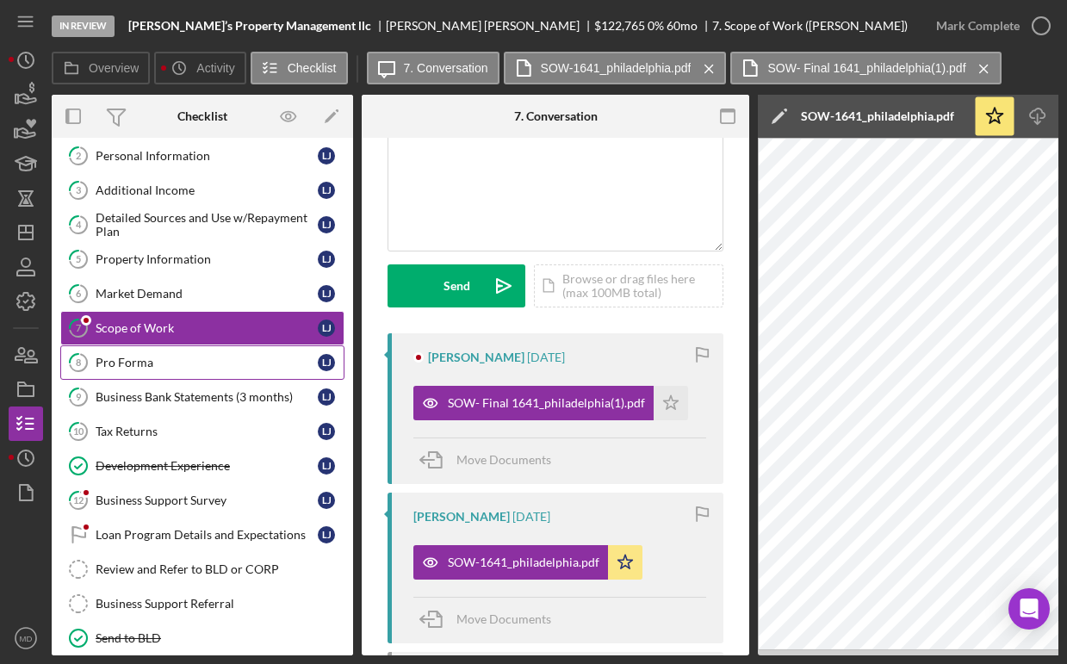
click at [172, 375] on link "8 Pro Forma [PERSON_NAME]" at bounding box center [202, 362] width 284 height 34
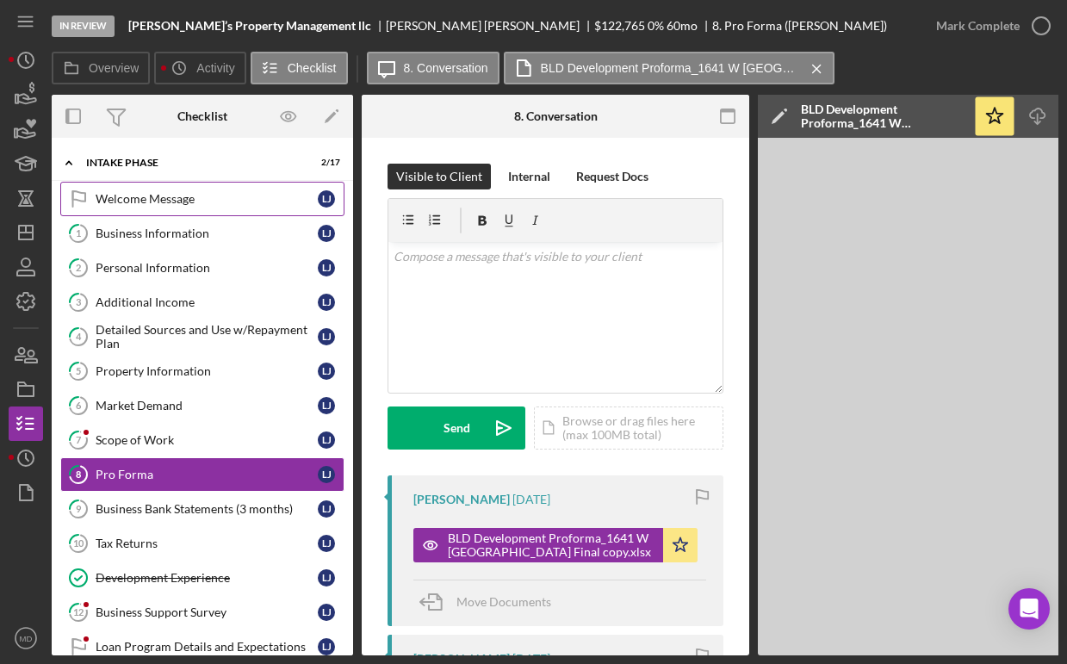
click at [159, 202] on div "Welcome Message" at bounding box center [207, 199] width 222 height 14
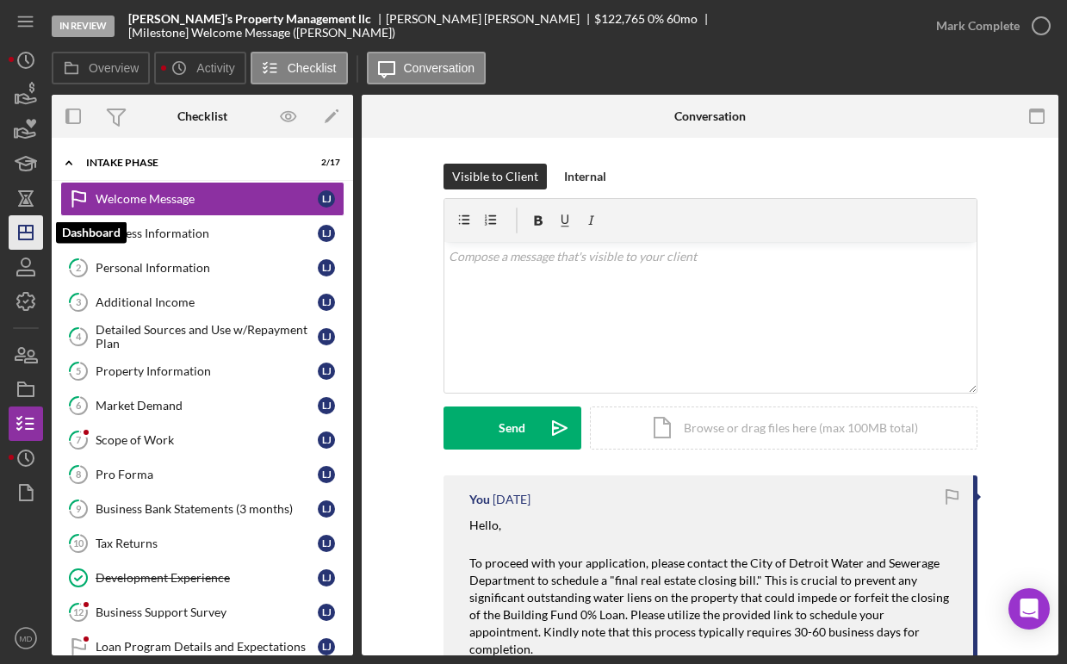
click at [38, 237] on icon "Icon/Dashboard" at bounding box center [25, 232] width 43 height 43
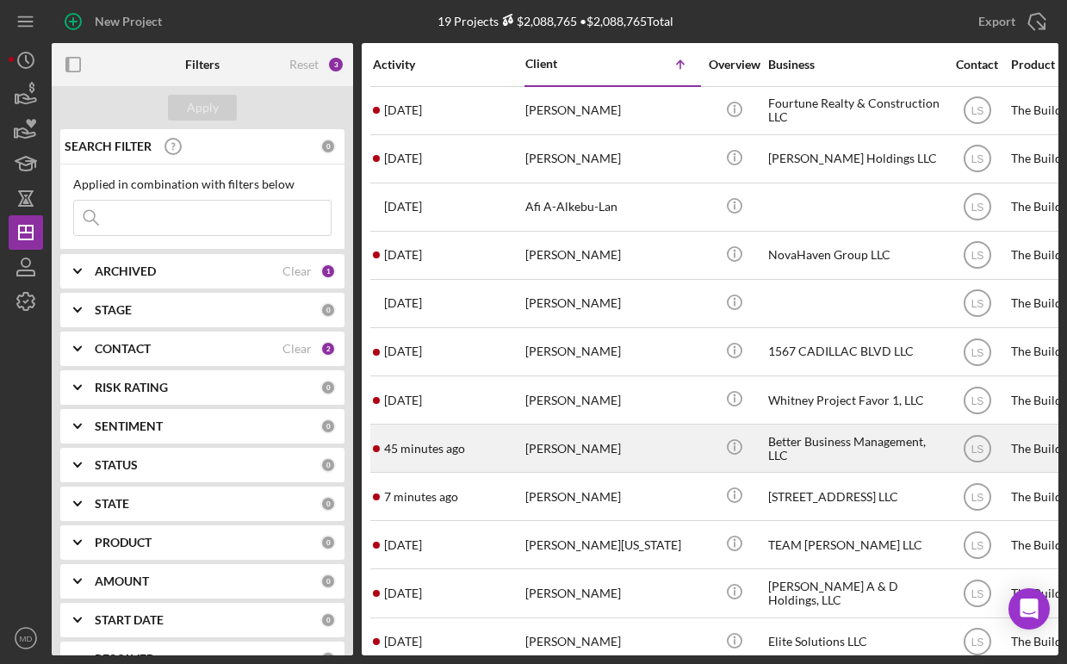
click at [567, 447] on div "[PERSON_NAME]" at bounding box center [611, 448] width 172 height 46
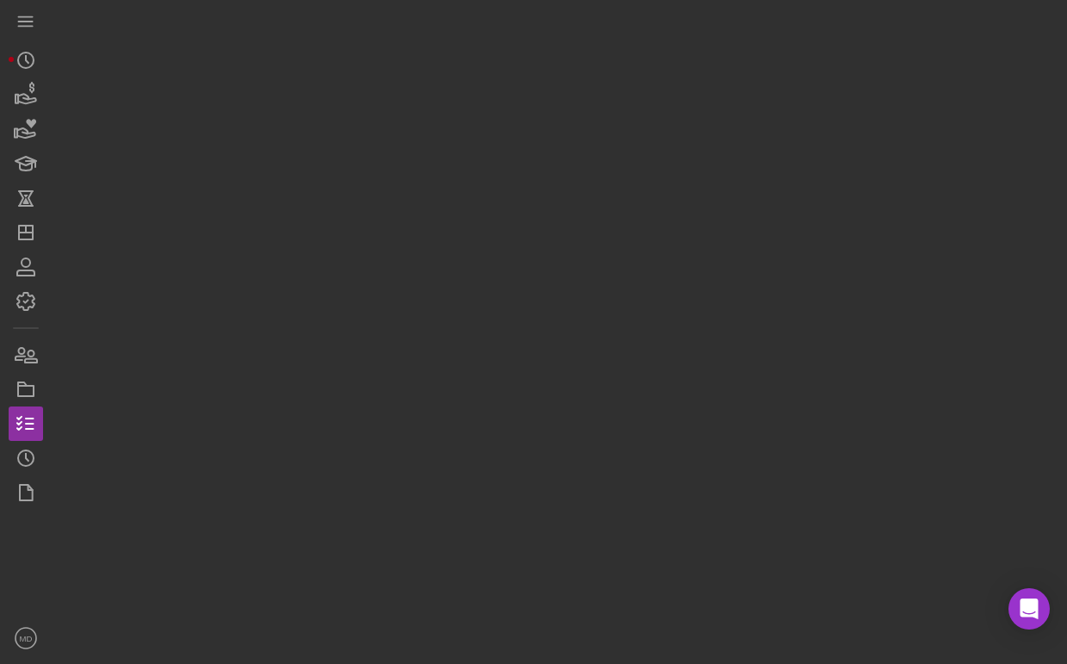
click at [567, 447] on div at bounding box center [555, 327] width 1007 height 655
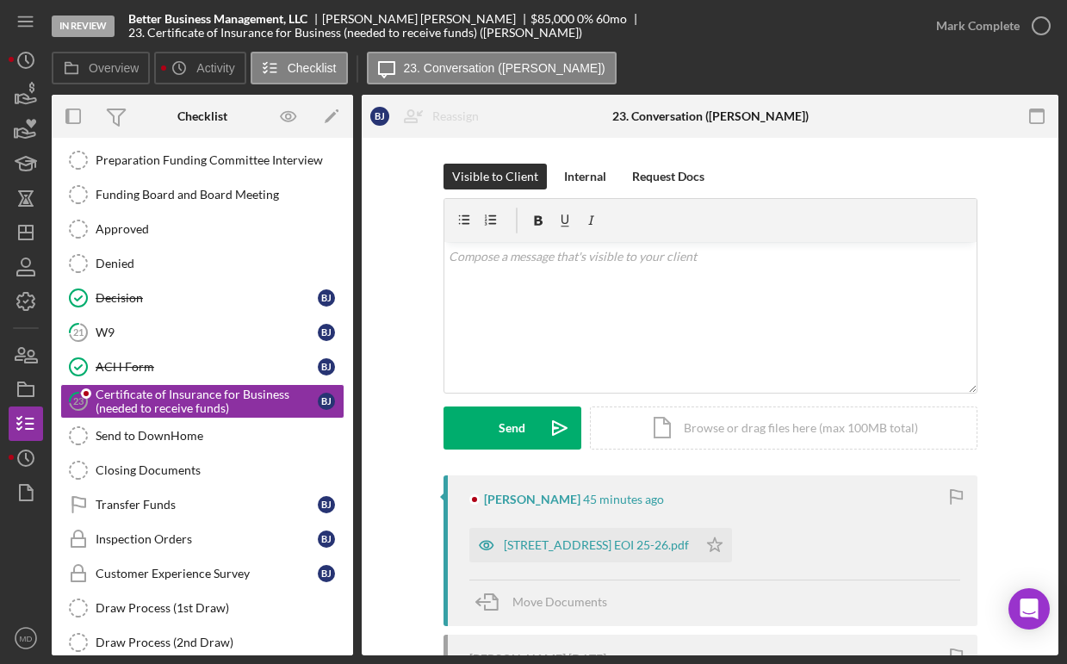
scroll to position [231, 0]
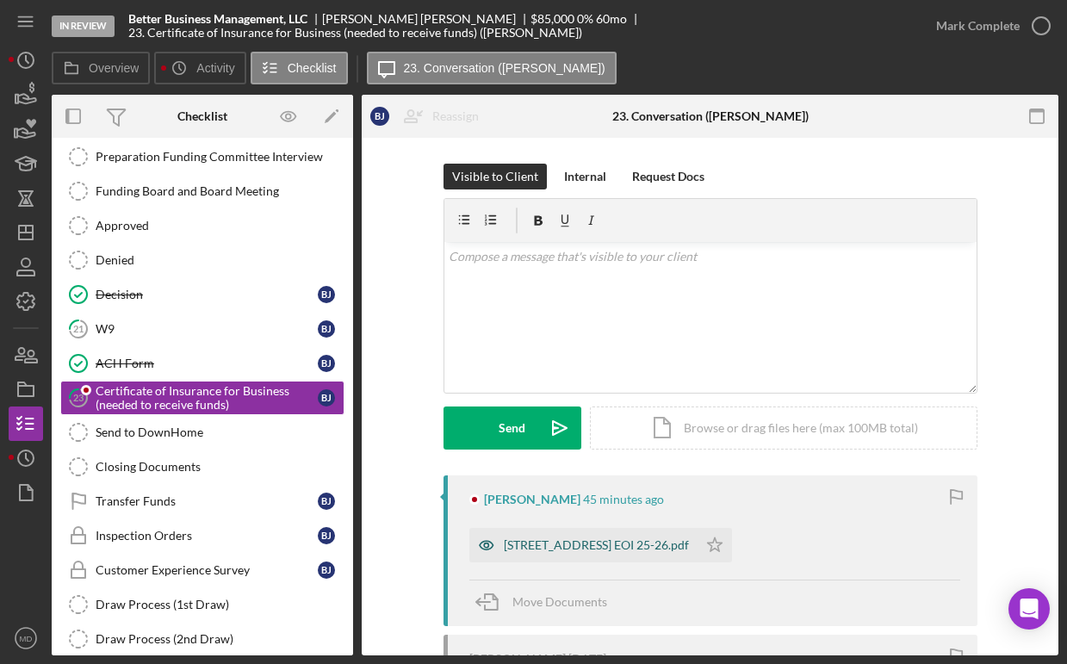
click at [526, 543] on div "[STREET_ADDRESS] EOI 25-26.pdf" at bounding box center [596, 545] width 185 height 14
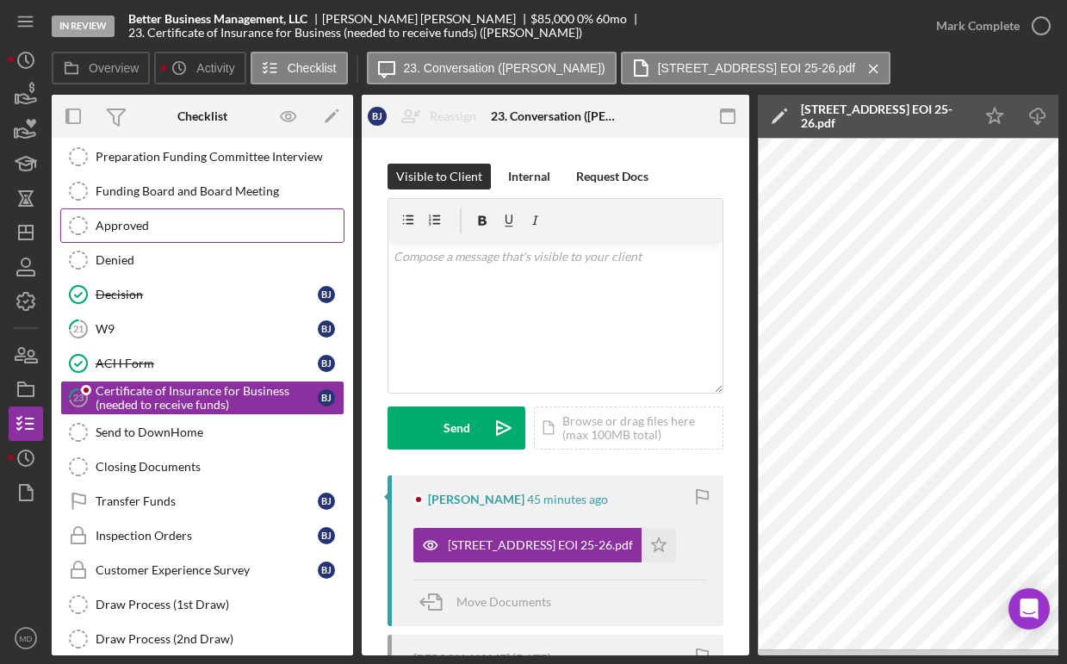
scroll to position [0, 0]
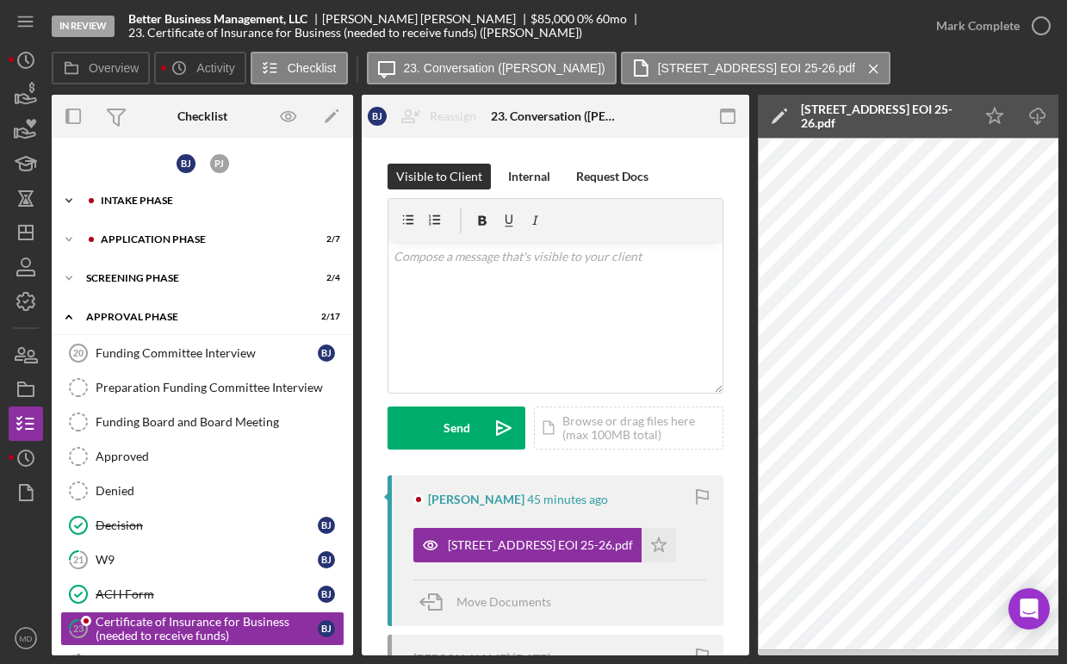
click at [157, 201] on div "Intake Phase" at bounding box center [216, 200] width 231 height 10
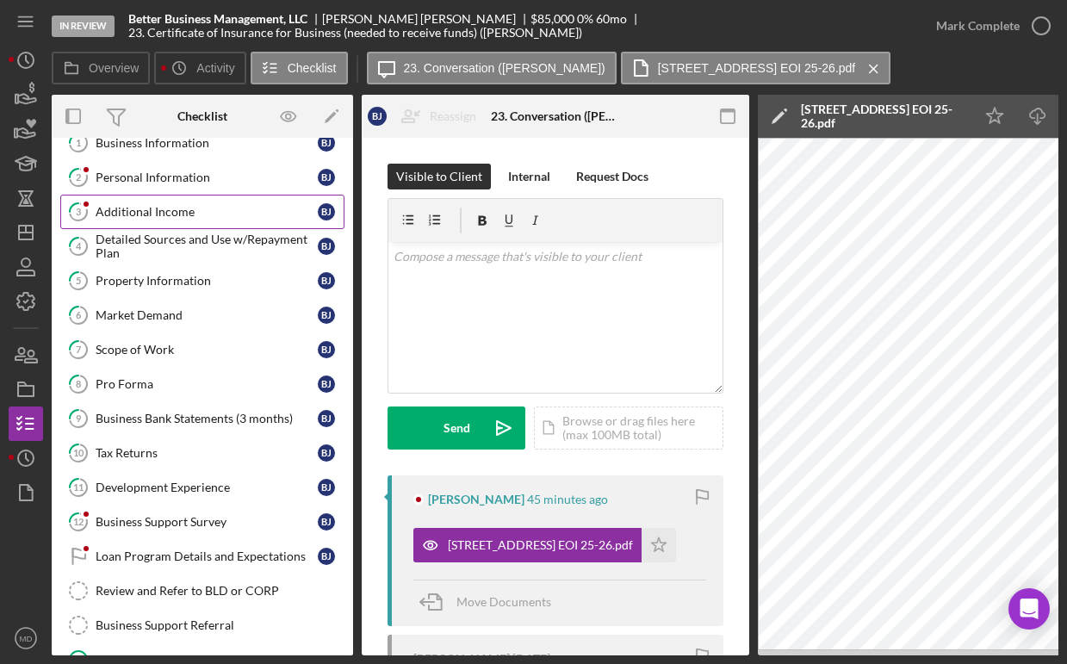
scroll to position [218, 0]
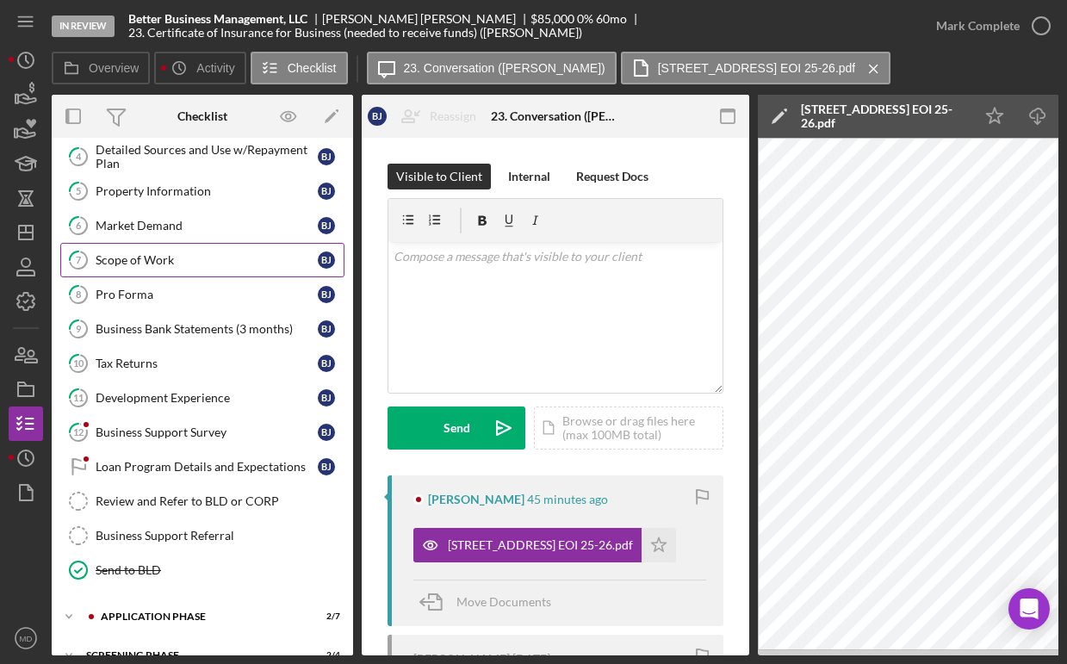
click at [195, 275] on link "7 Scope of Work [PERSON_NAME]" at bounding box center [202, 260] width 284 height 34
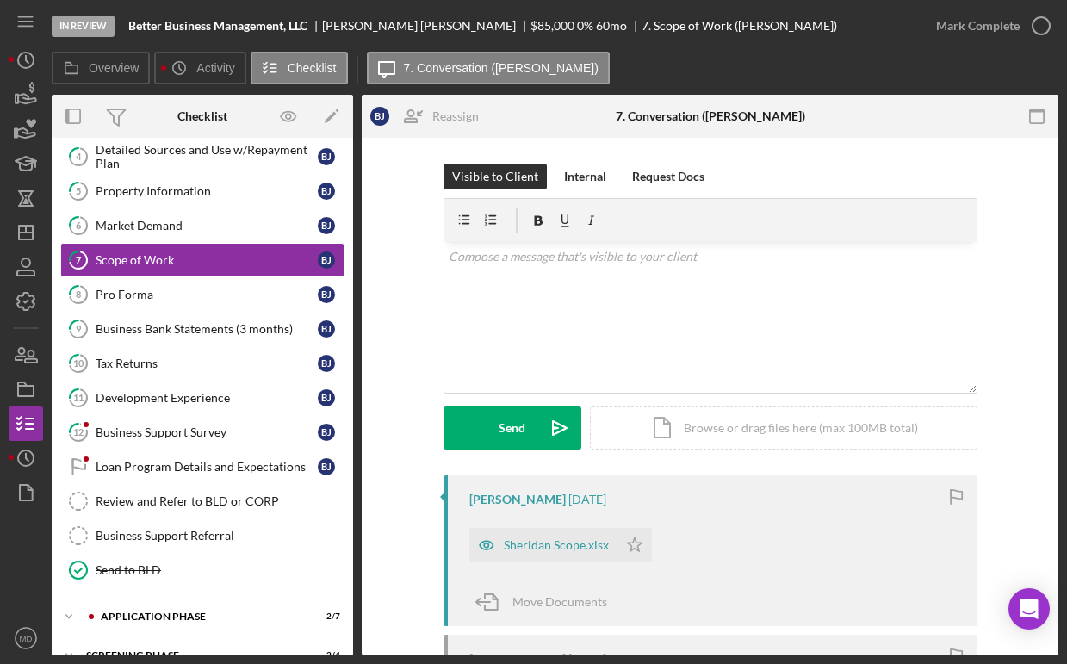
click at [755, 530] on div "Sheridan Scope.xlsx Icon/Star" at bounding box center [714, 540] width 491 height 43
click at [531, 539] on div "Sheridan Scope.xlsx" at bounding box center [556, 545] width 105 height 14
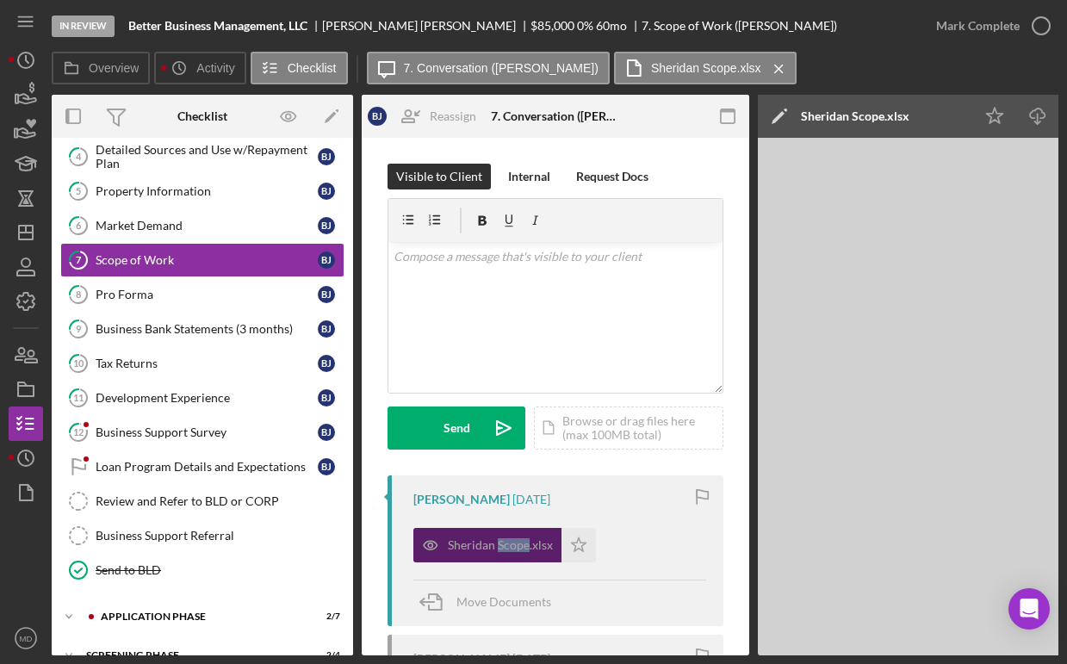
copy div "Scope"
click at [487, 565] on div "[PERSON_NAME] [DATE] [PERSON_NAME].xlsx Icon/Star Move Documents" at bounding box center [556, 550] width 336 height 151
click at [487, 546] on div "Sheridan Scope.xlsx" at bounding box center [500, 545] width 105 height 14
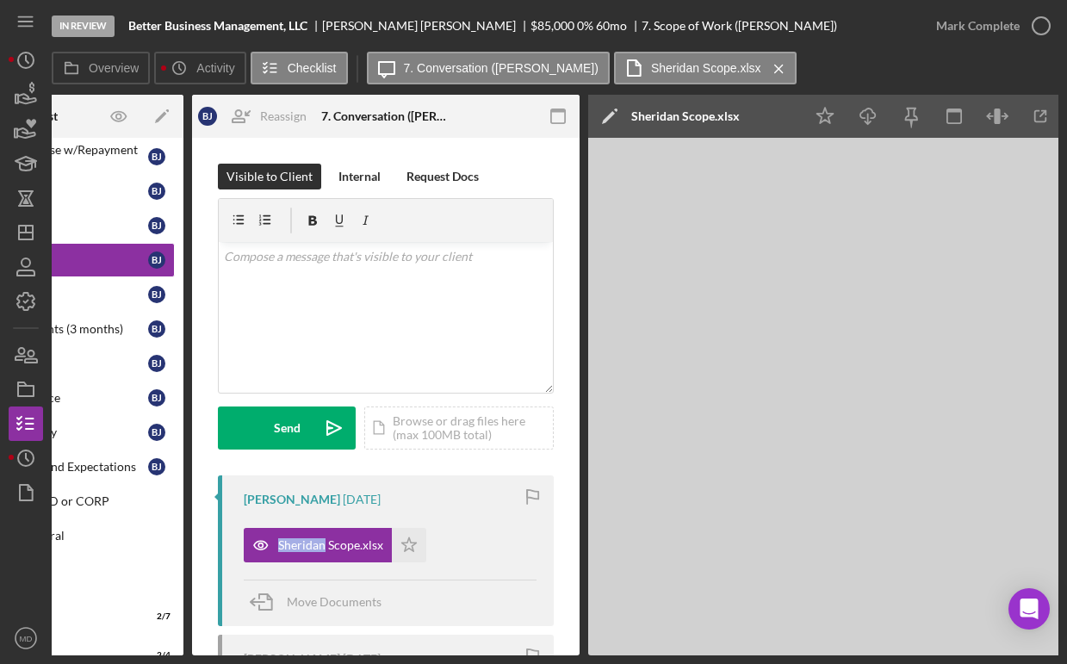
scroll to position [0, 216]
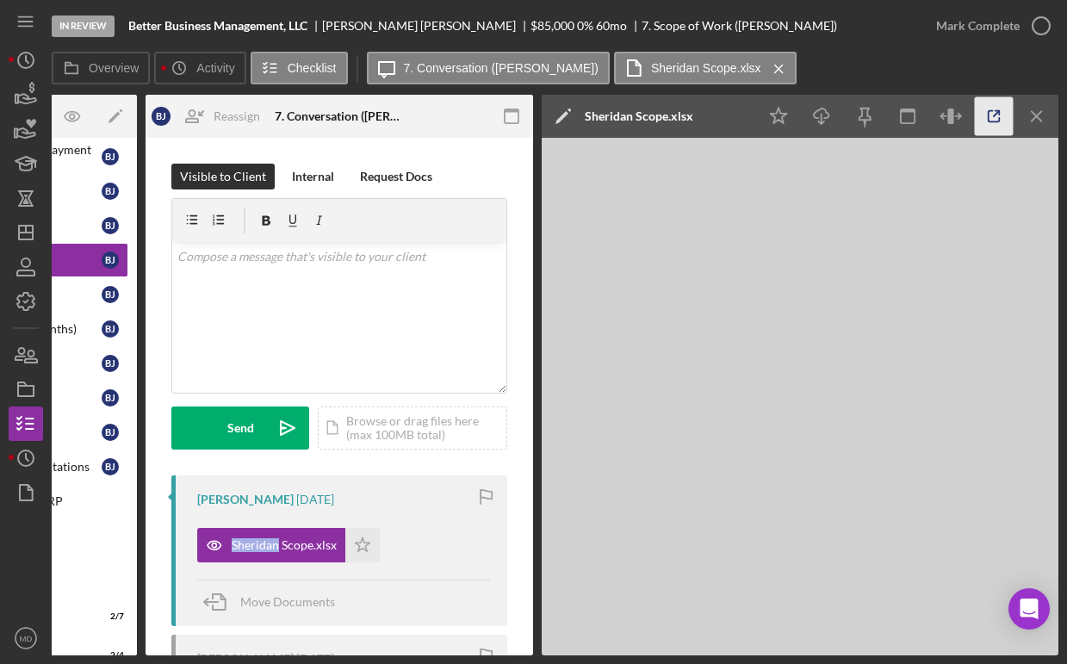
click at [993, 126] on icon "button" at bounding box center [994, 116] width 39 height 39
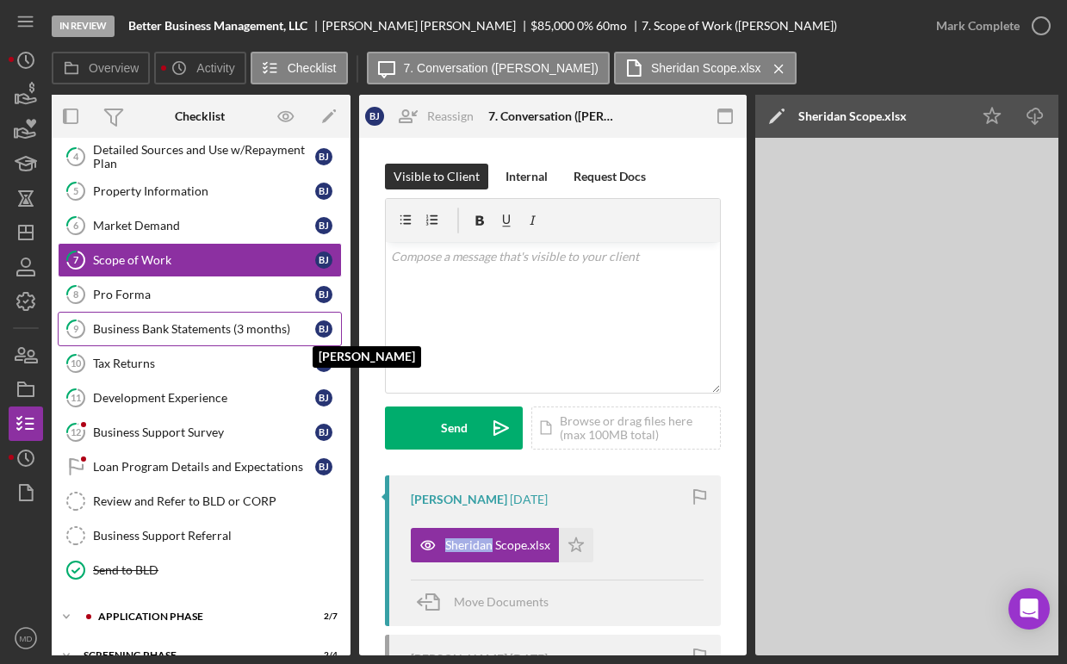
scroll to position [0, 0]
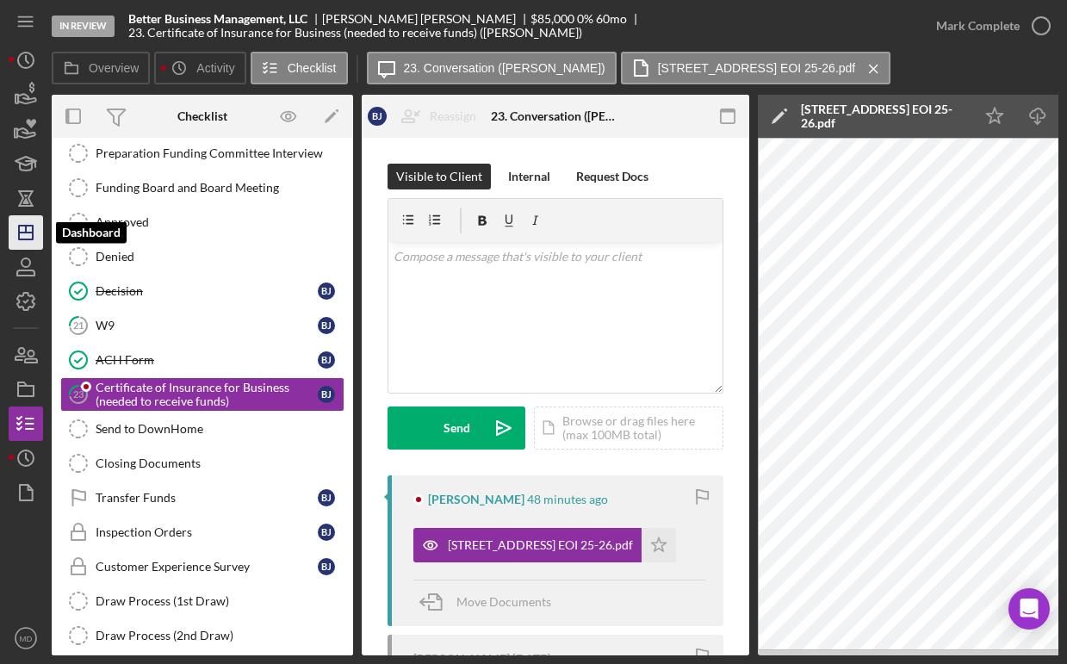
click at [31, 231] on icon "Icon/Dashboard" at bounding box center [25, 232] width 43 height 43
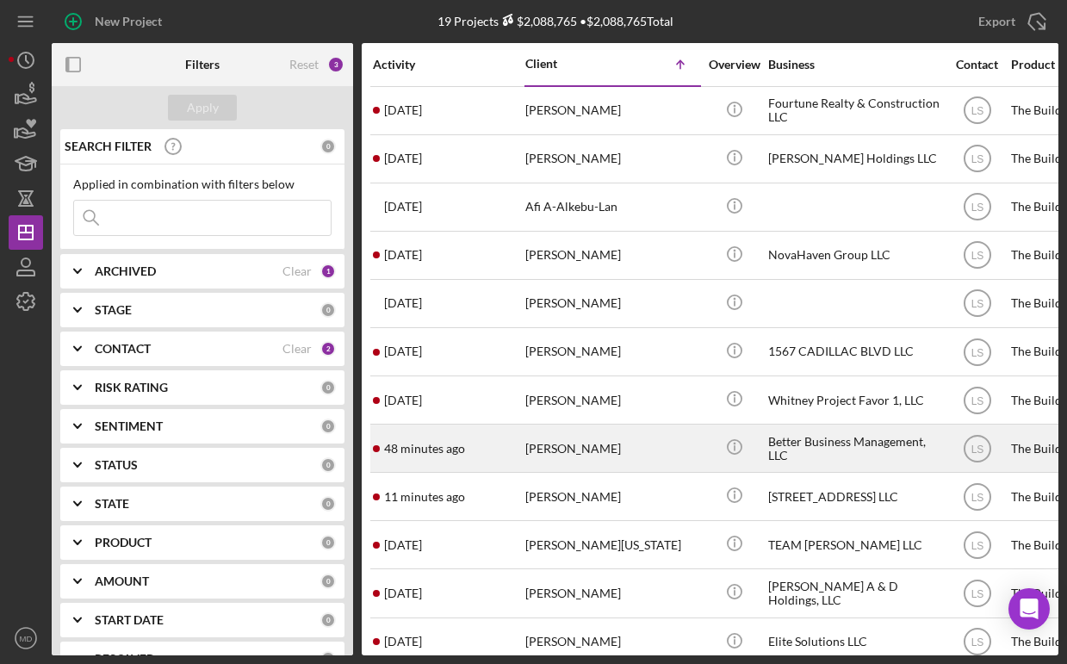
click at [559, 458] on div "[PERSON_NAME]" at bounding box center [611, 448] width 172 height 46
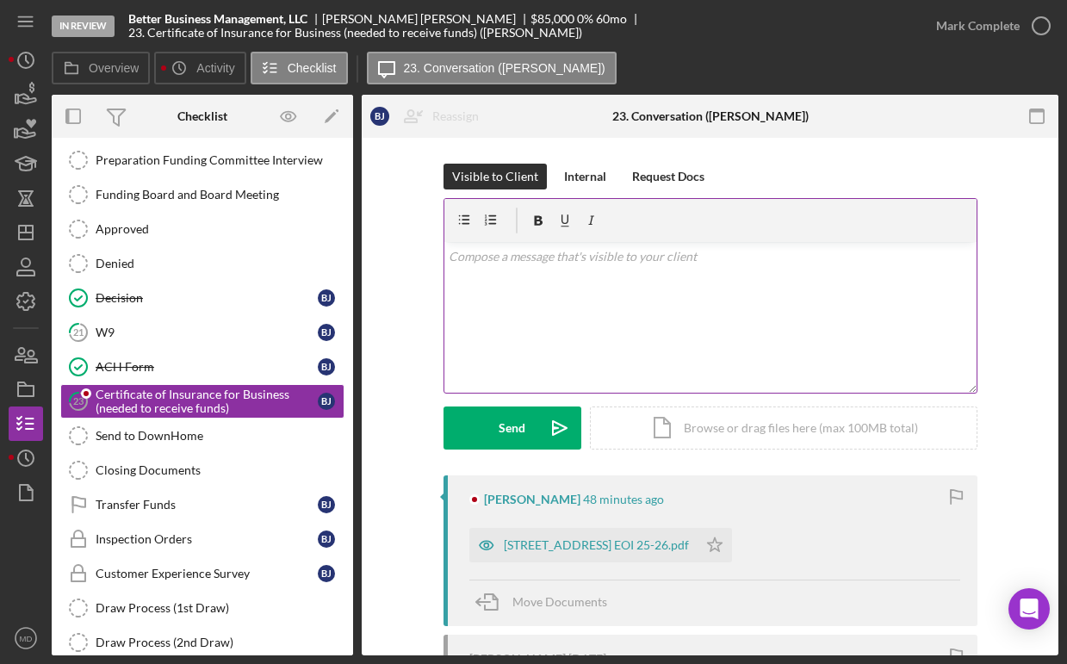
scroll to position [231, 0]
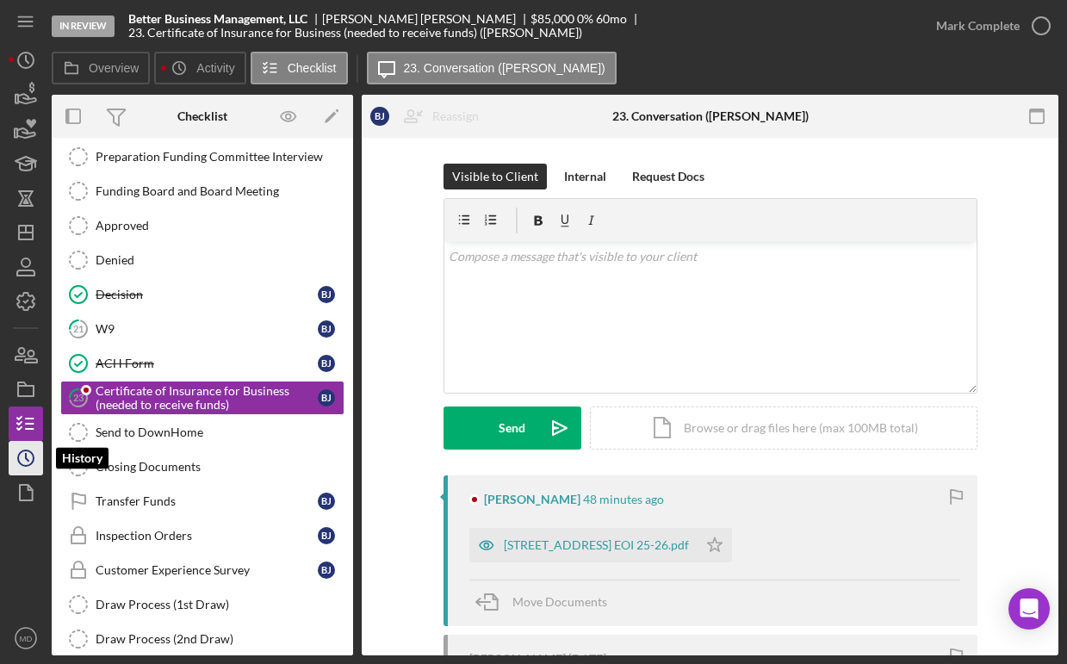
click at [34, 469] on icon "Icon/History" at bounding box center [25, 458] width 43 height 43
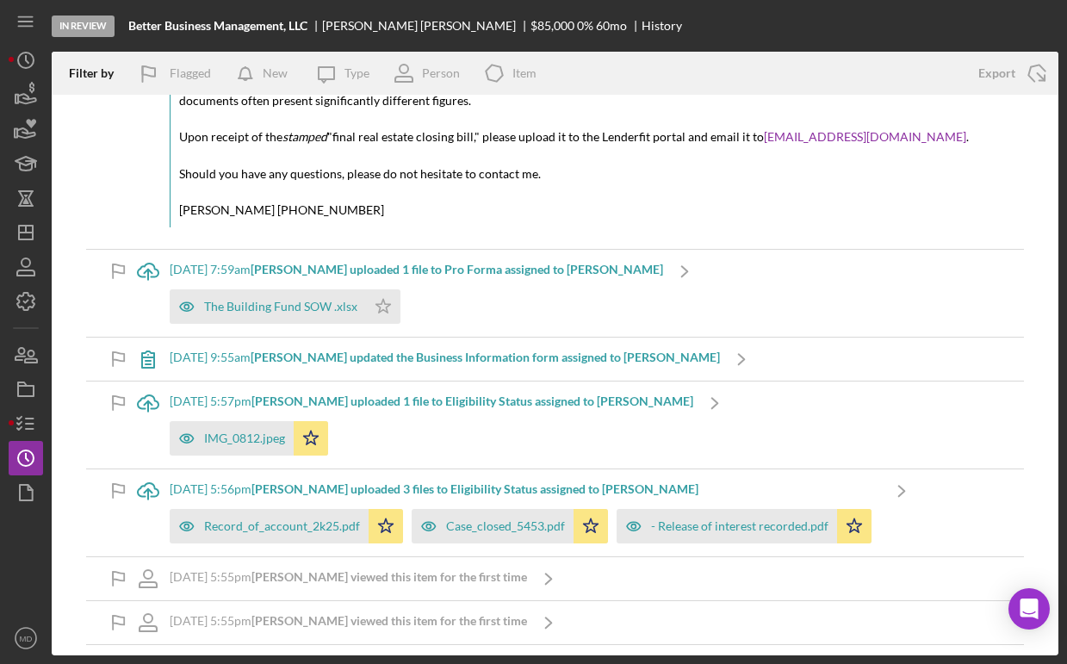
scroll to position [2381, 0]
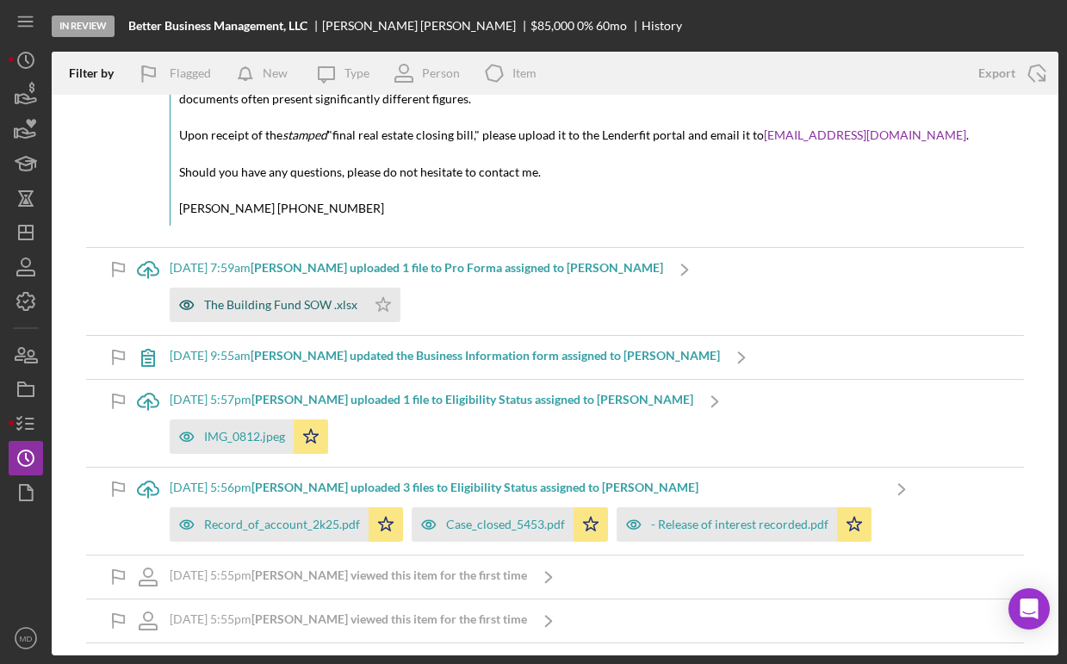
click at [319, 308] on div "The Building Fund SOW .xlsx" at bounding box center [280, 305] width 153 height 14
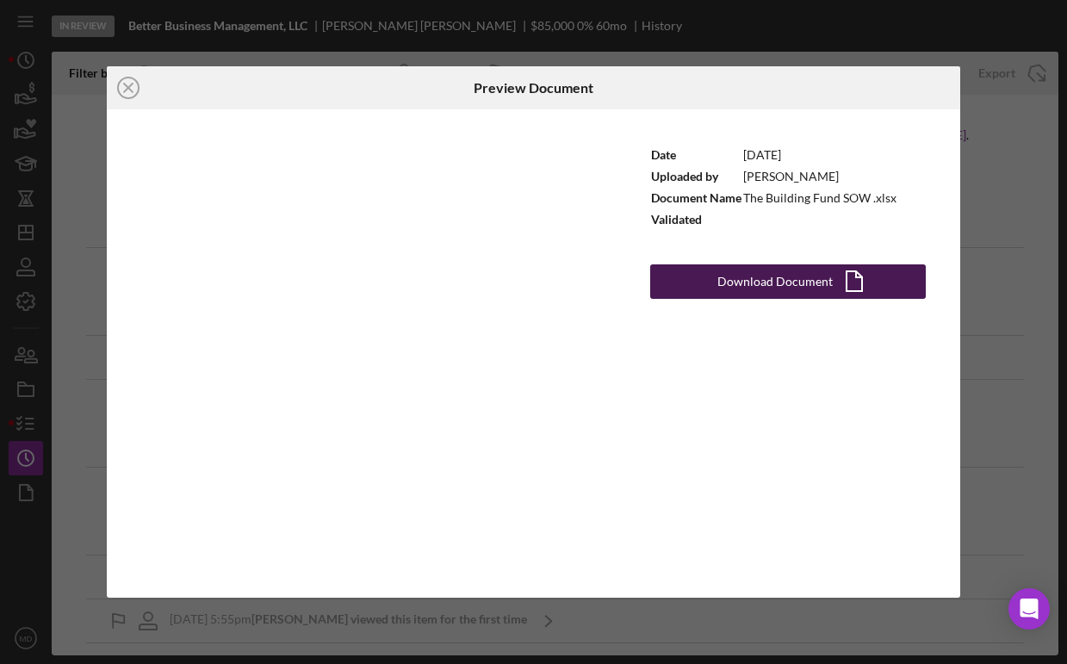
click at [799, 285] on div "Download Document" at bounding box center [774, 281] width 115 height 34
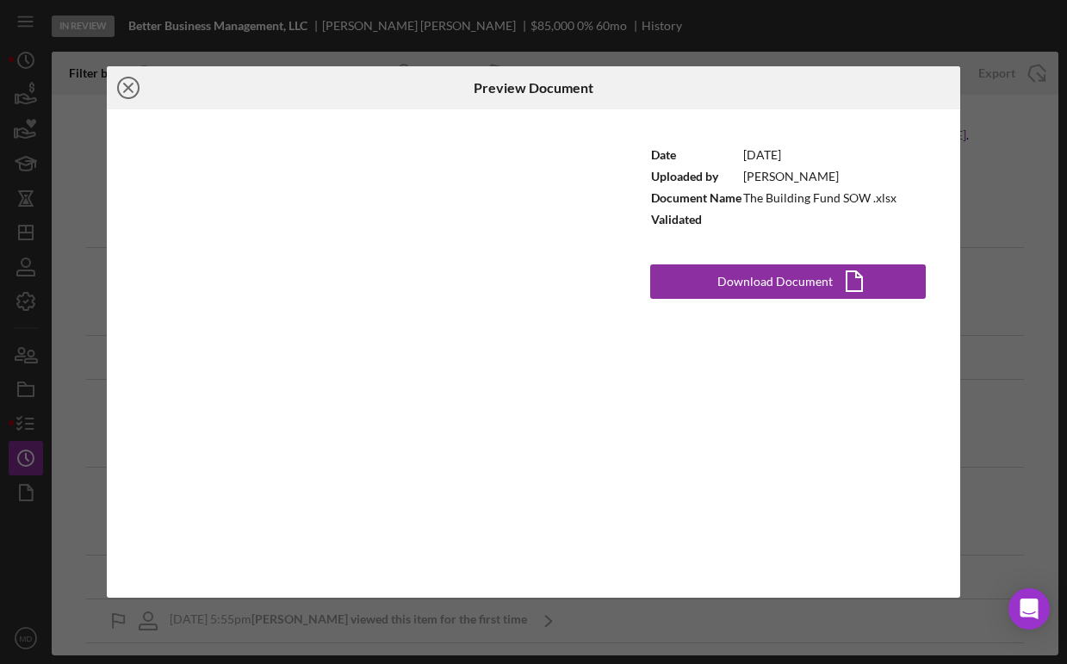
click at [130, 87] on icon "Icon/Close" at bounding box center [128, 87] width 43 height 43
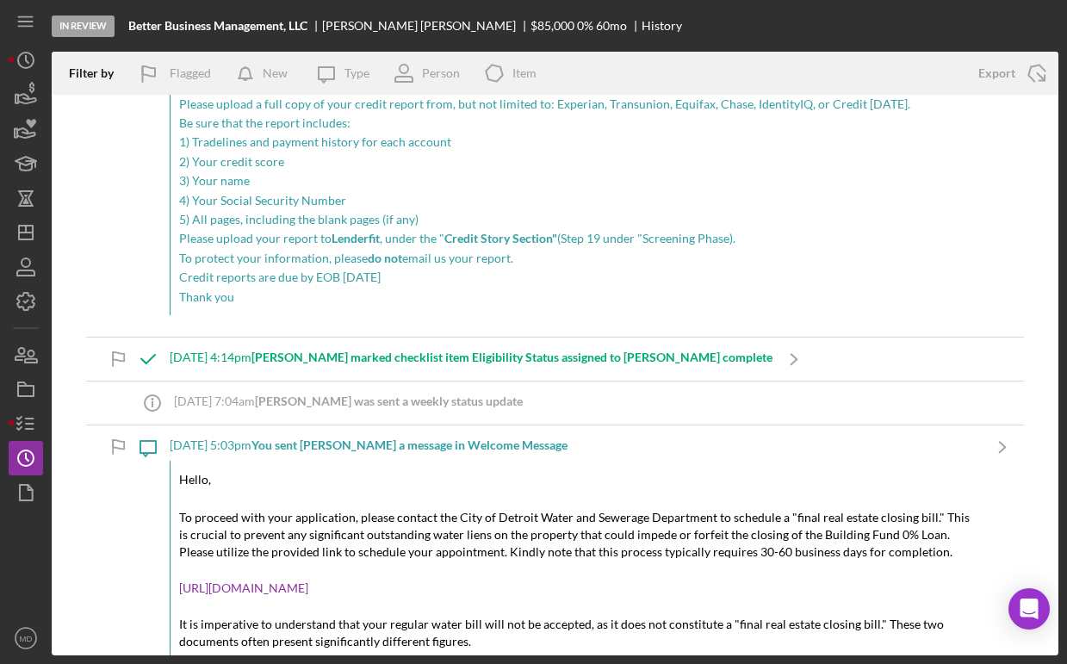
scroll to position [1782, 0]
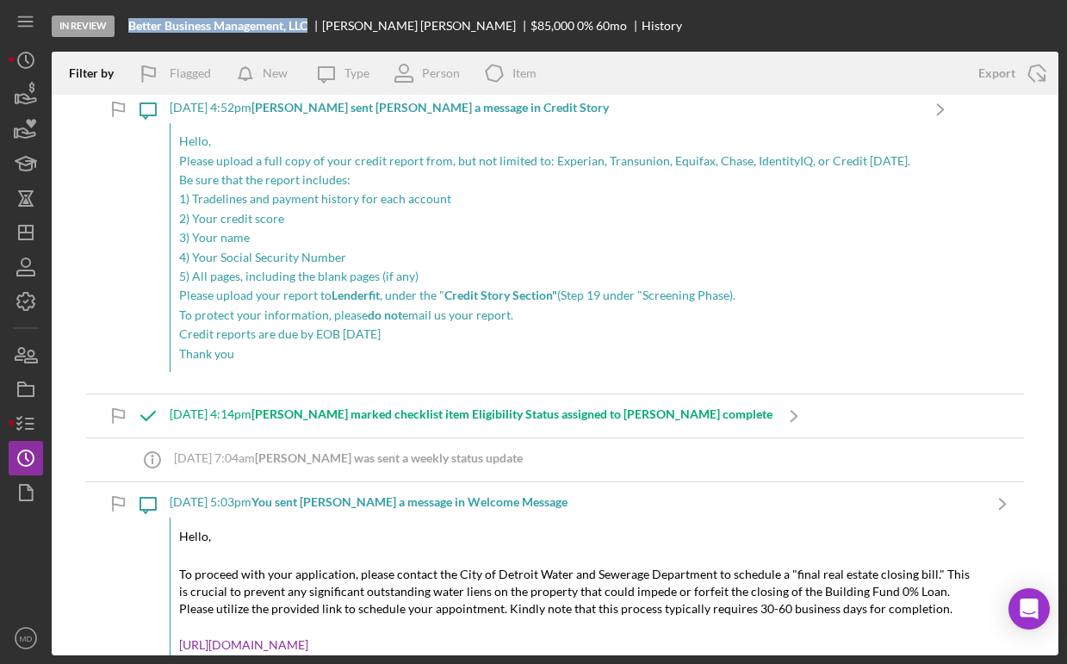
drag, startPoint x: 130, startPoint y: 24, endPoint x: 314, endPoint y: 22, distance: 184.3
click at [314, 22] on div "Better Business Management, LLC" at bounding box center [225, 26] width 194 height 14
copy b "Better Business Management, LLC"
